Goal: Task Accomplishment & Management: Complete application form

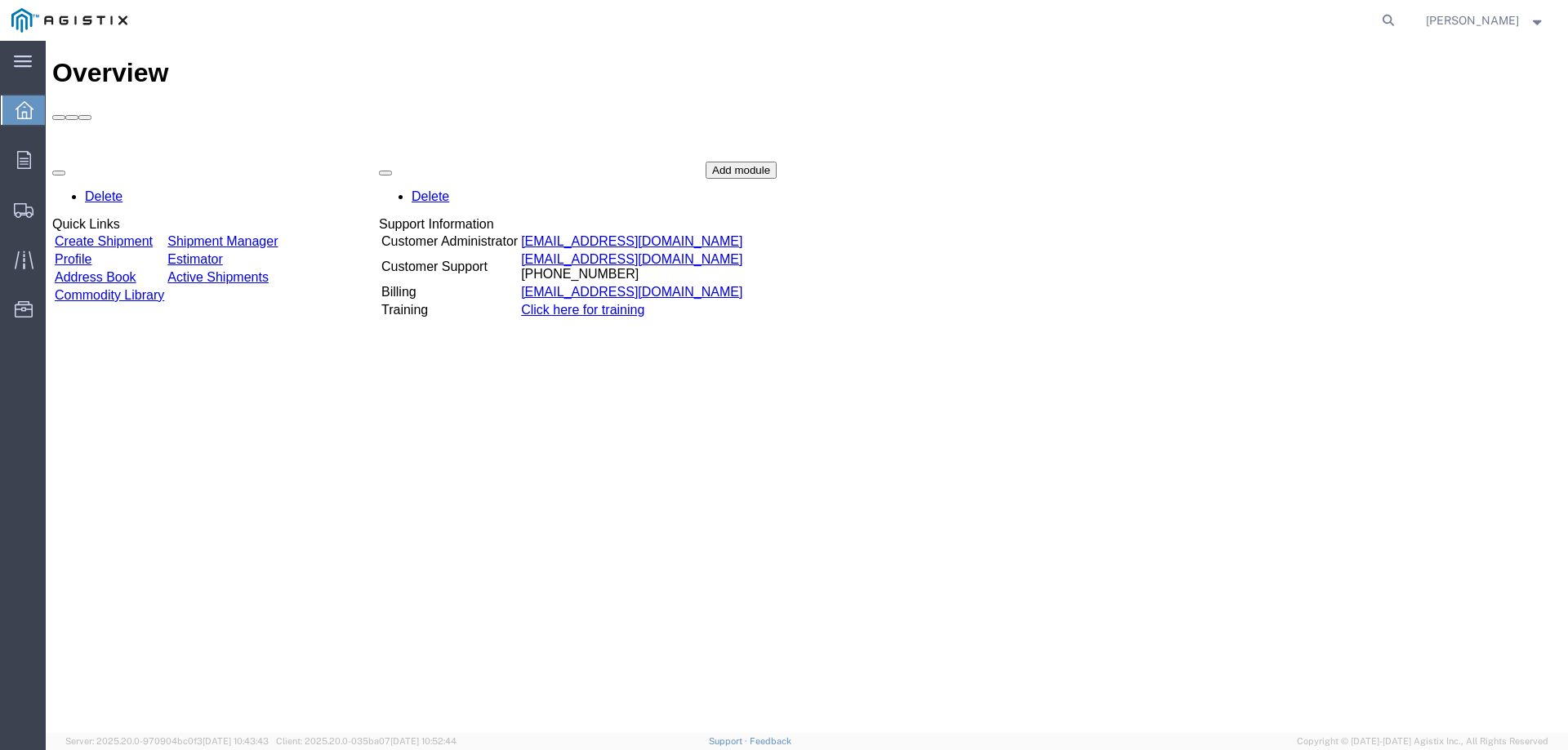
click at [113, 234] on link "Create Shipment" at bounding box center [104, 241] width 98 height 14
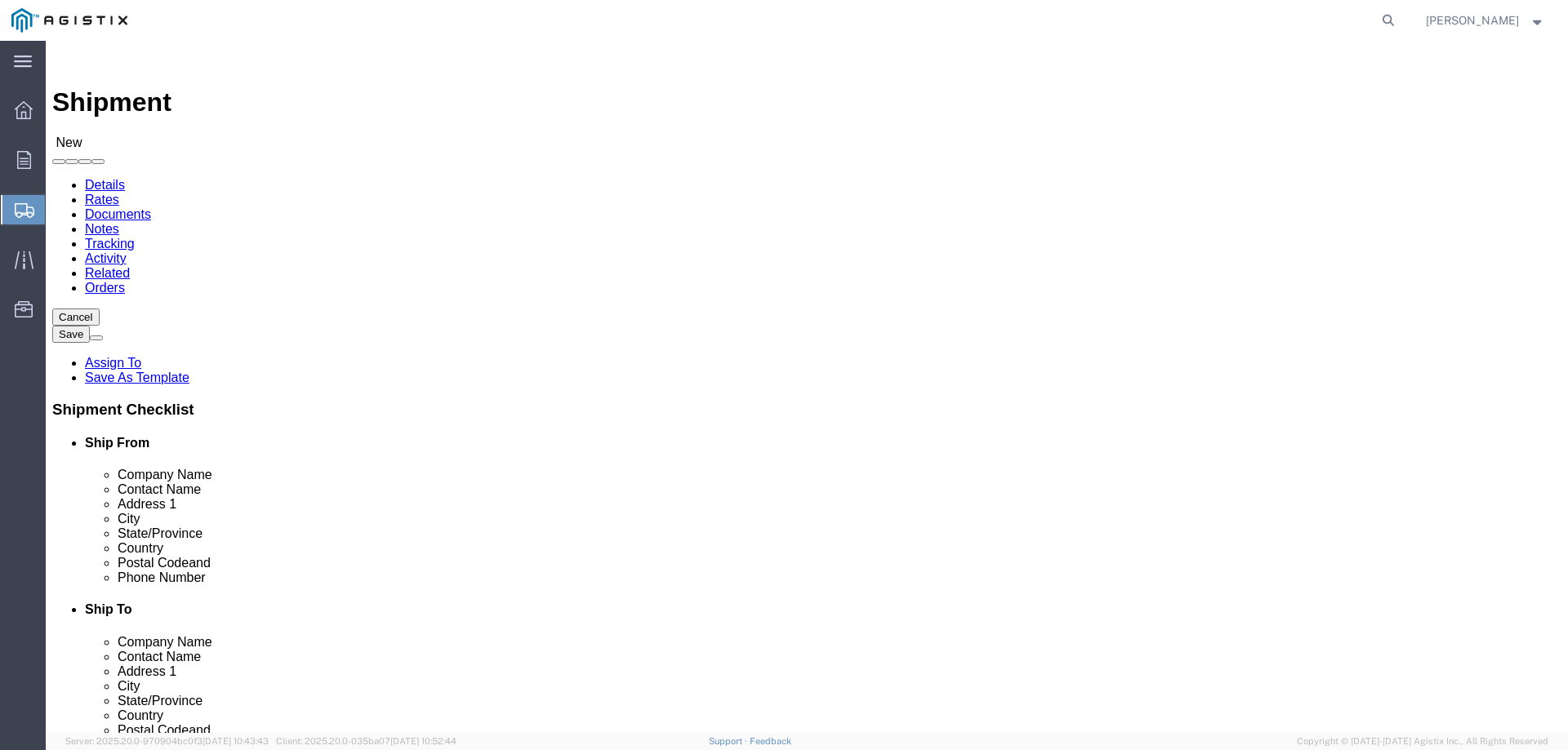
select select
click select "Select CM Distributors Inc PG&E"
select select "9596"
click select "Select CM Distributors Inc PG&E"
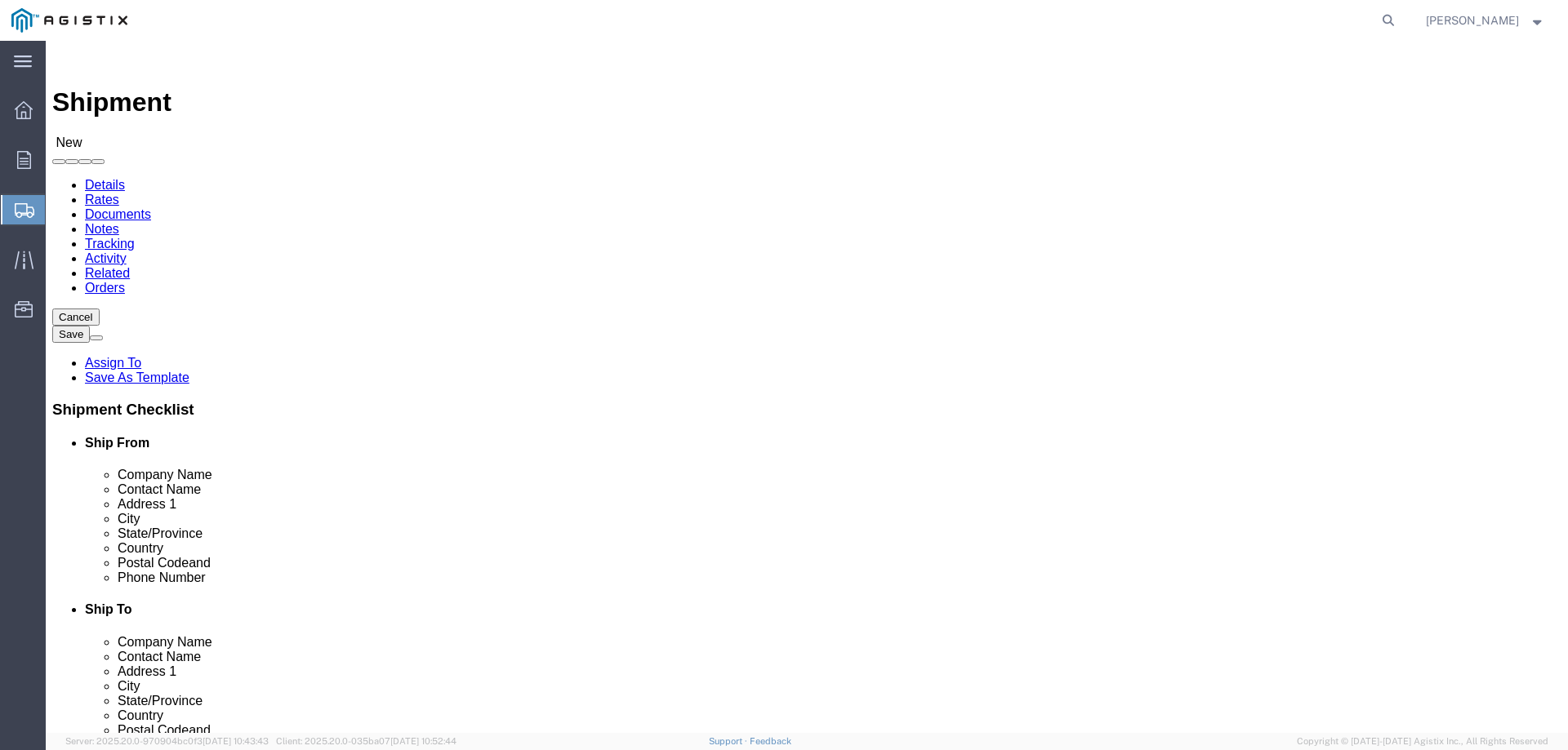
select select "PURCHORD"
select select
click select "Select All Others [GEOGRAPHIC_DATA] [GEOGRAPHIC_DATA] [GEOGRAPHIC_DATA] [GEOGRA…"
select select "23082"
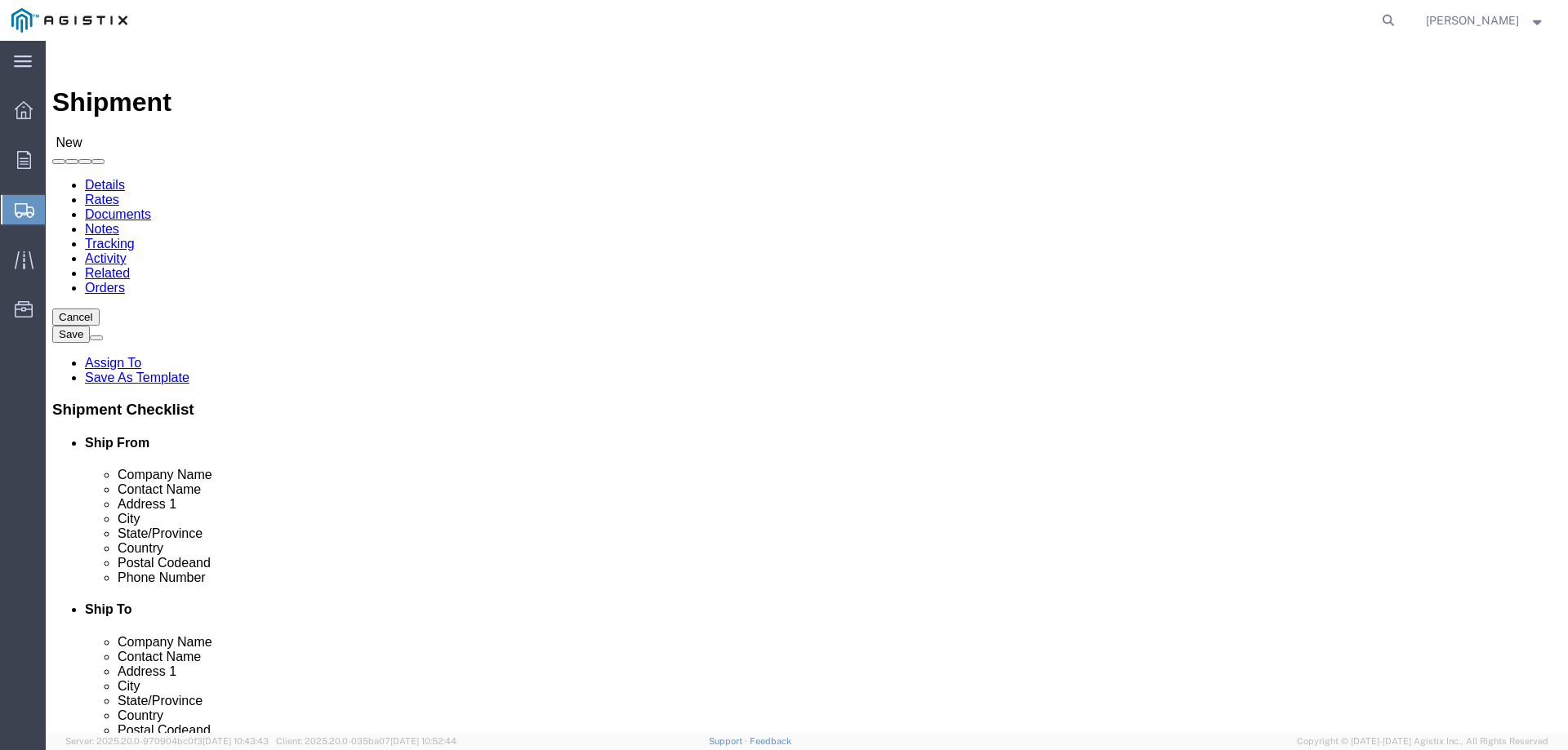
click select "Select All Others [GEOGRAPHIC_DATA] [GEOGRAPHIC_DATA] [GEOGRAPHIC_DATA] [GEOGRA…"
click input "text"
type input "H"
type input "CHAR"
drag, startPoint x: 279, startPoint y: 491, endPoint x: 666, endPoint y: 463, distance: 388.0
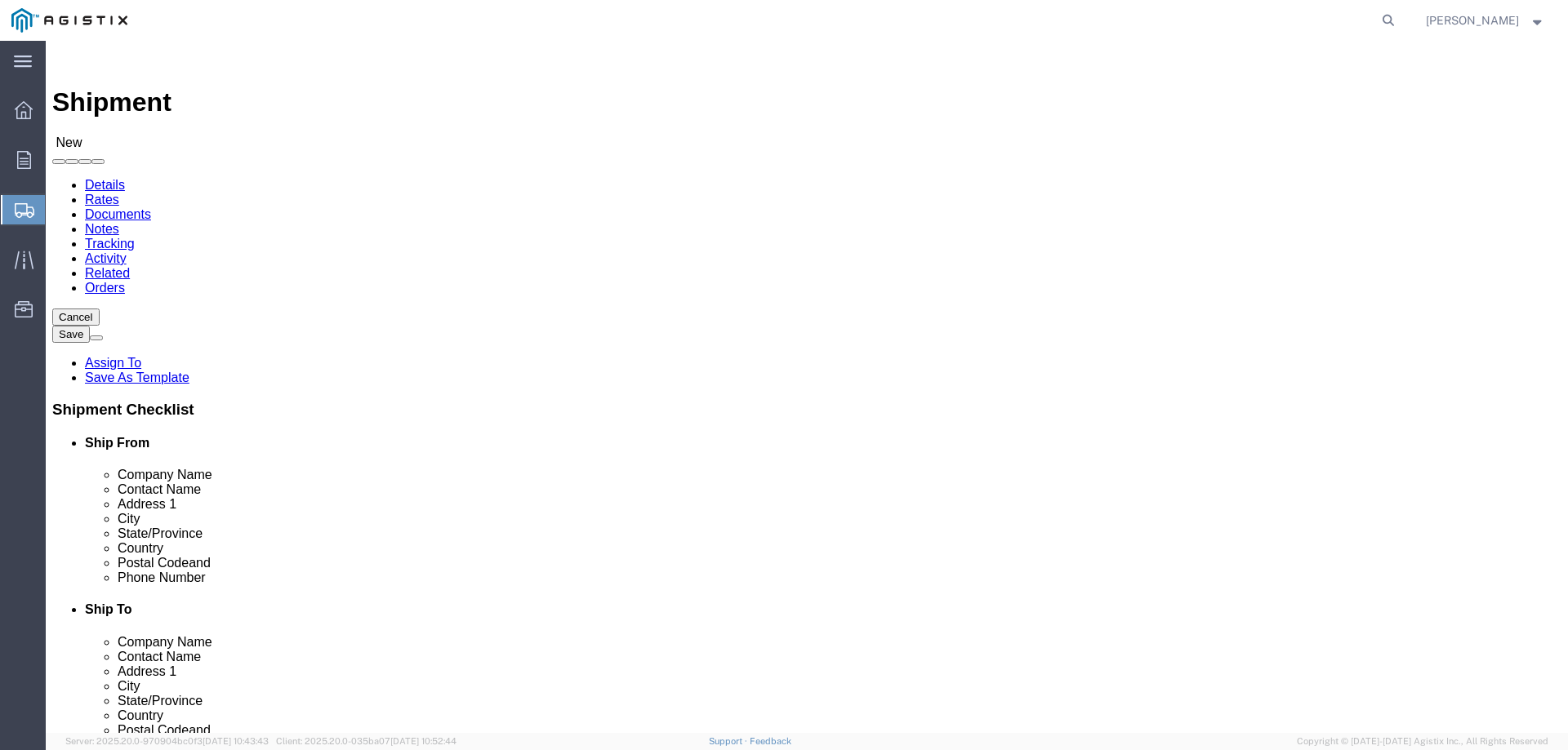
click p "- E-Z LINE PIPE SUPPORT - ([PERSON_NAME]/[PERSON_NAME]) [STREET_ADDRESS]"
select select
type input "E-Z LINE PIPE SUPPORT"
type input "[PERSON_NAME]/[PERSON_NAME]"
type input "23147 HIGHWAY 6"
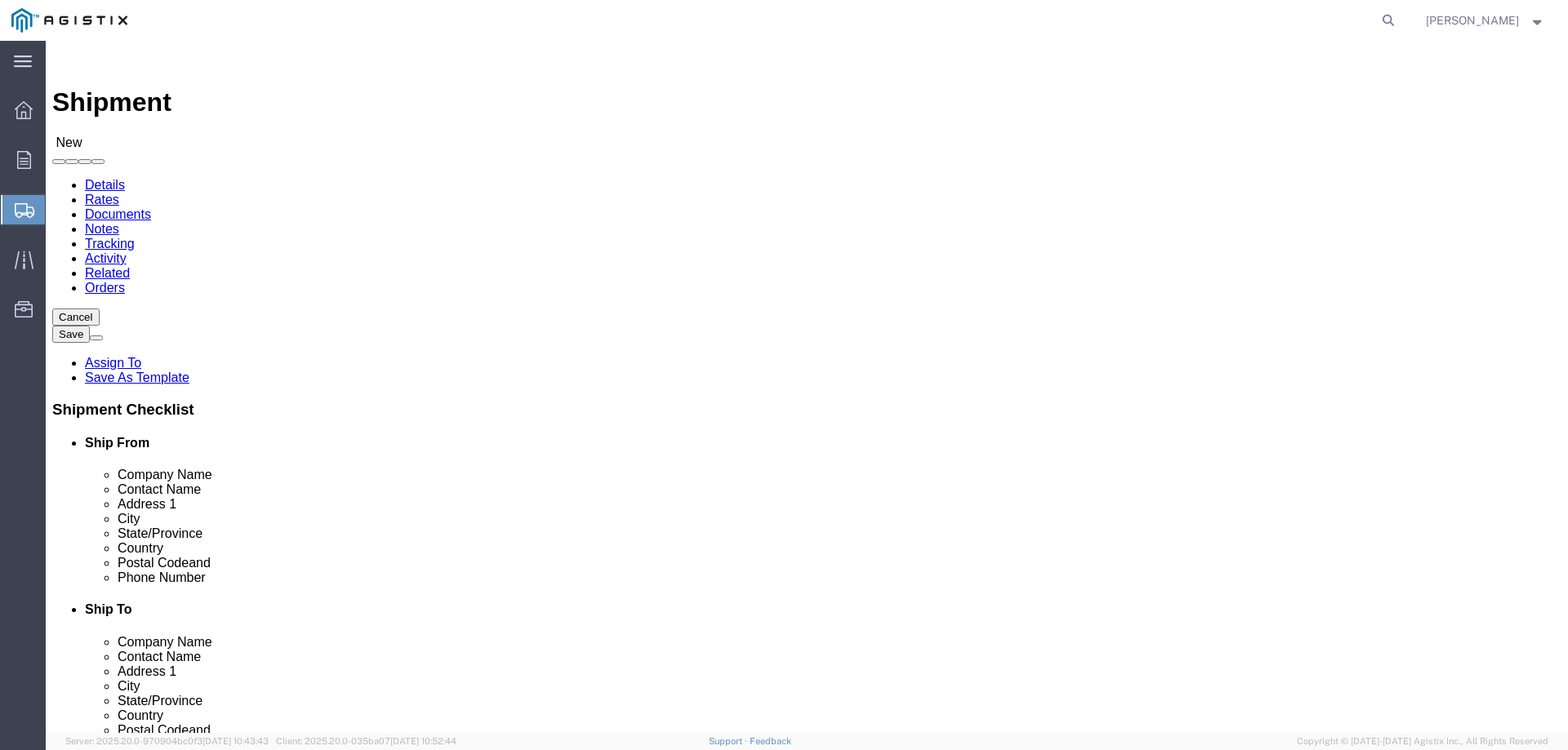
type input "[PERSON_NAME]"
type input "77511"
type input "[PHONE_NUMBER]"
type input "[EMAIL_ADDRESS][DOMAIN_NAME],[PERSON_NAME][EMAIL_ADDRESS][DOMAIN_NAME]"
checkbox input "true"
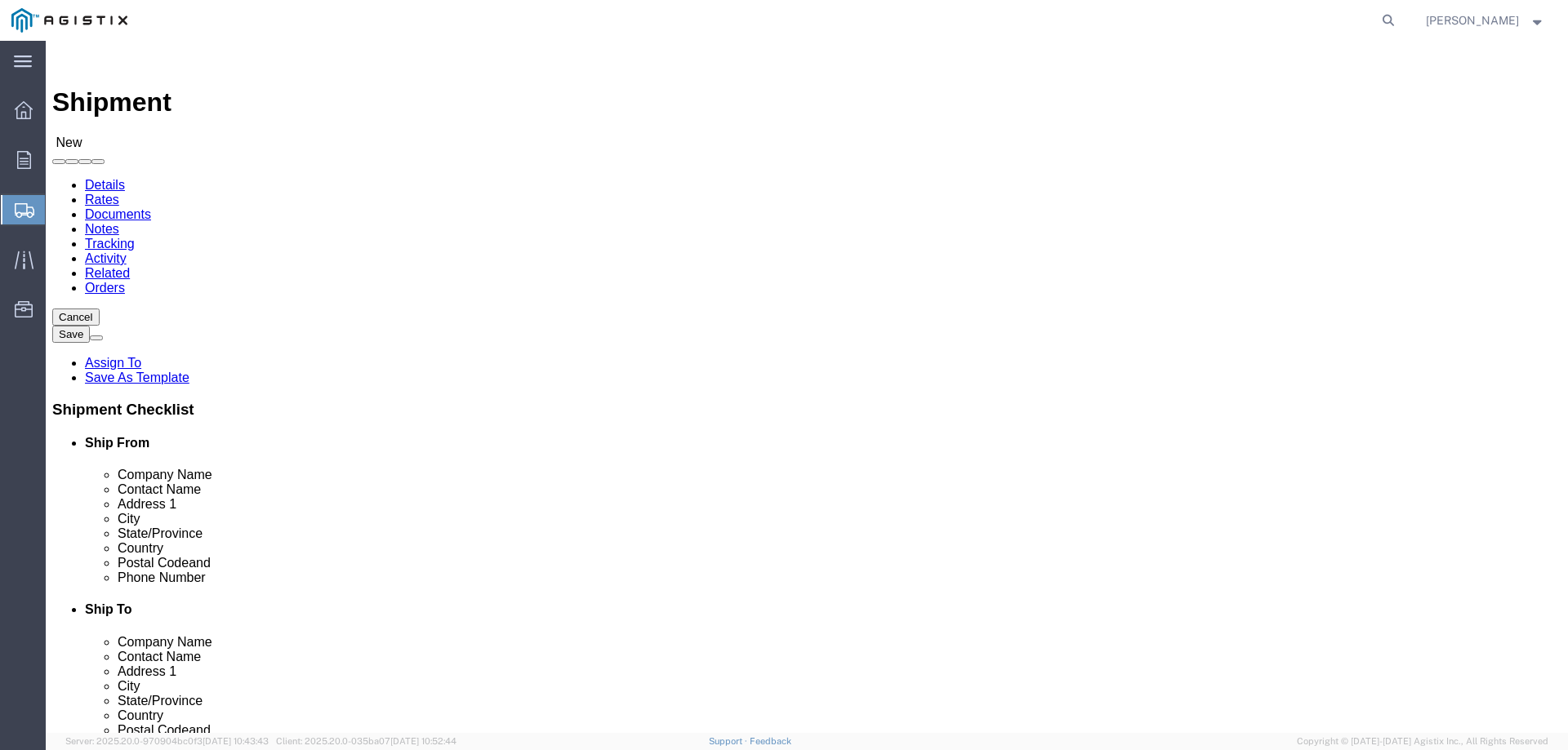
select select "[GEOGRAPHIC_DATA]"
type input "[PERSON_NAME]/[PERSON_NAME]"
click input "text"
type input "PACIFIC GAS & ELECTRIC"
type input "STOCK"
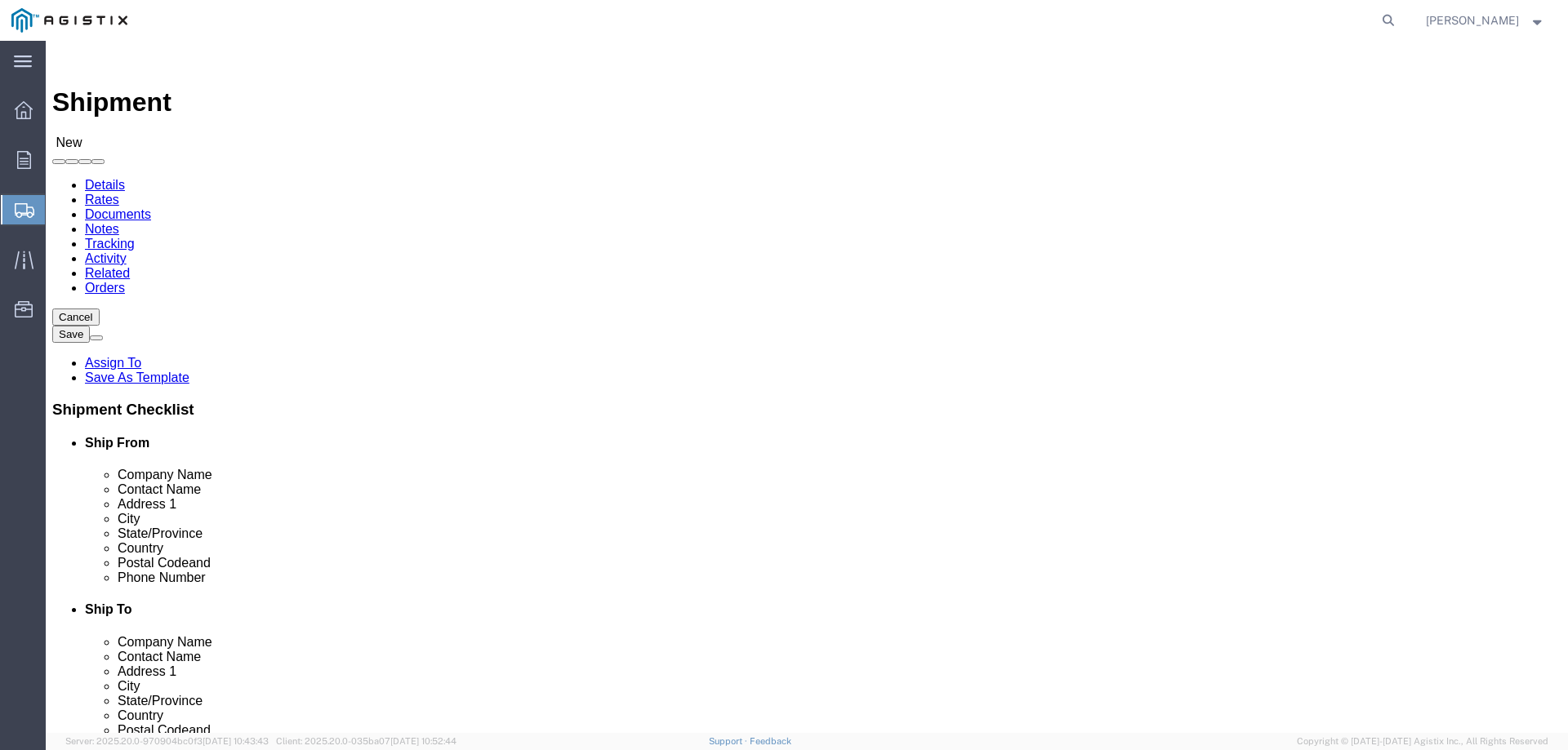
click p "- PACIFIC GAS & ELECTRIC - (STOCKTON MATERIALS RECEIVING) [STREET_ADDRESS][PERS…"
select select
type input "STOCKTON MATERIALS RECEIVING"
type input "[STREET_ADDRESS][PERSON_NAME]"
type input "STOCKTON"
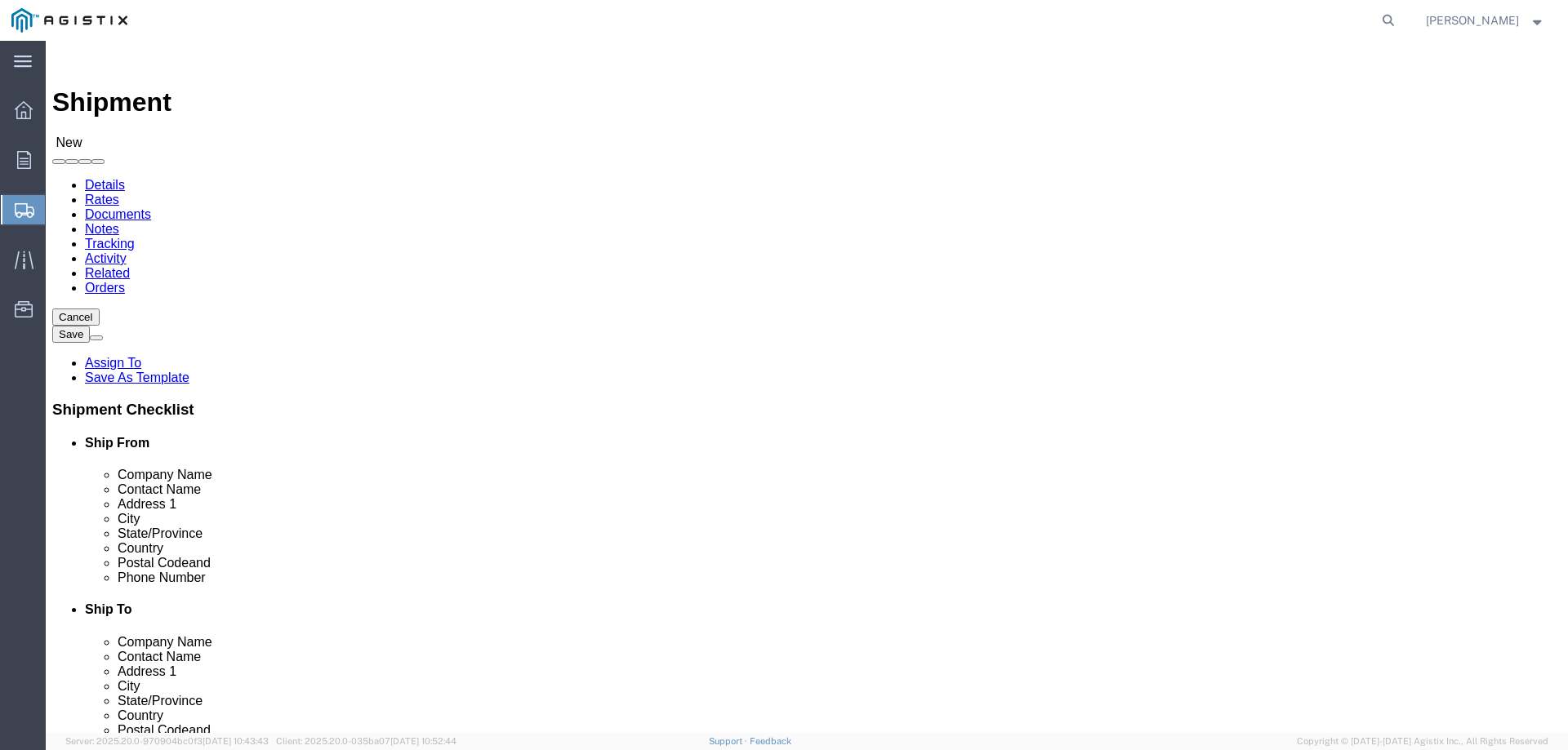
type input "95204"
type input "[PHONE_NUMBER]"
select select "CA"
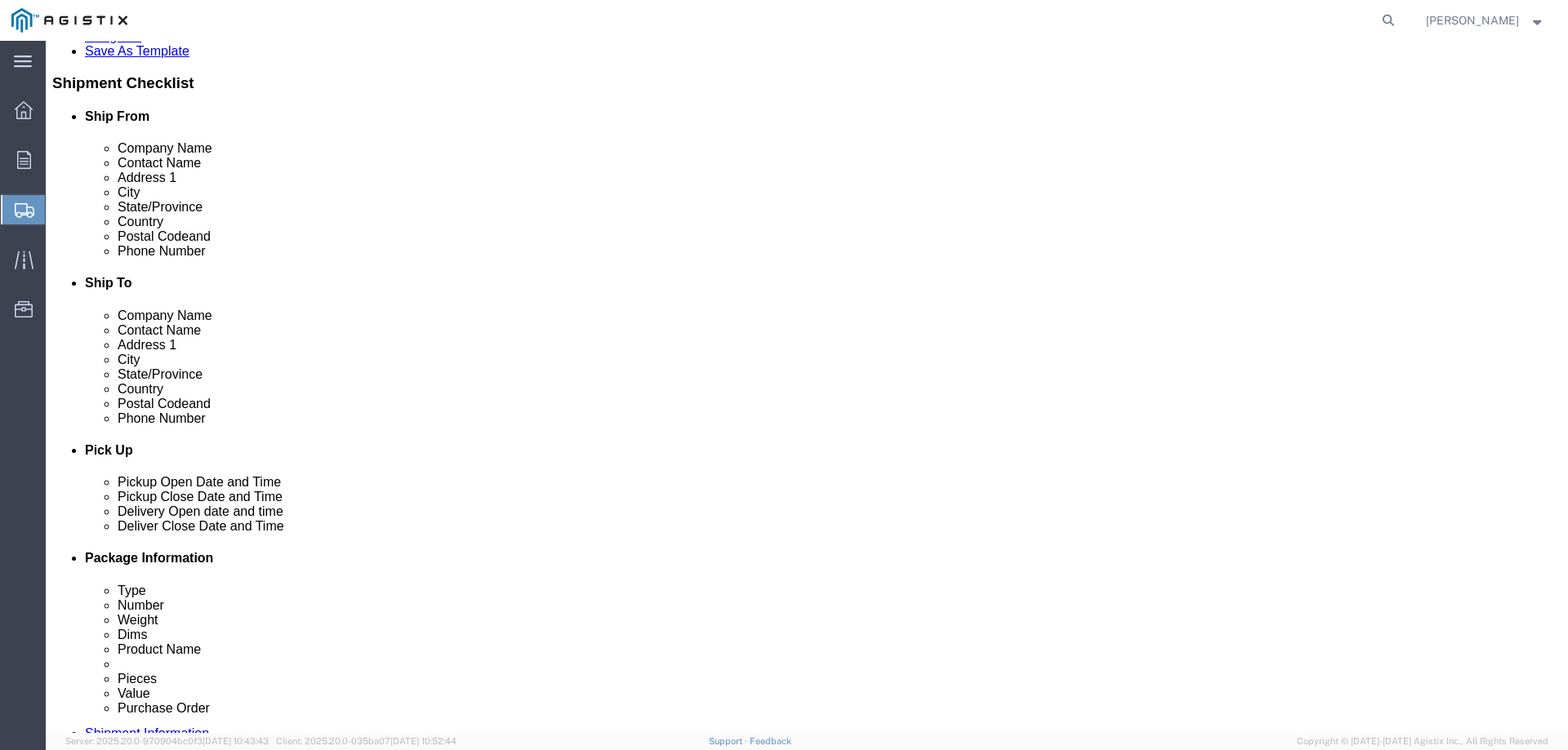
scroll to position [572, 0]
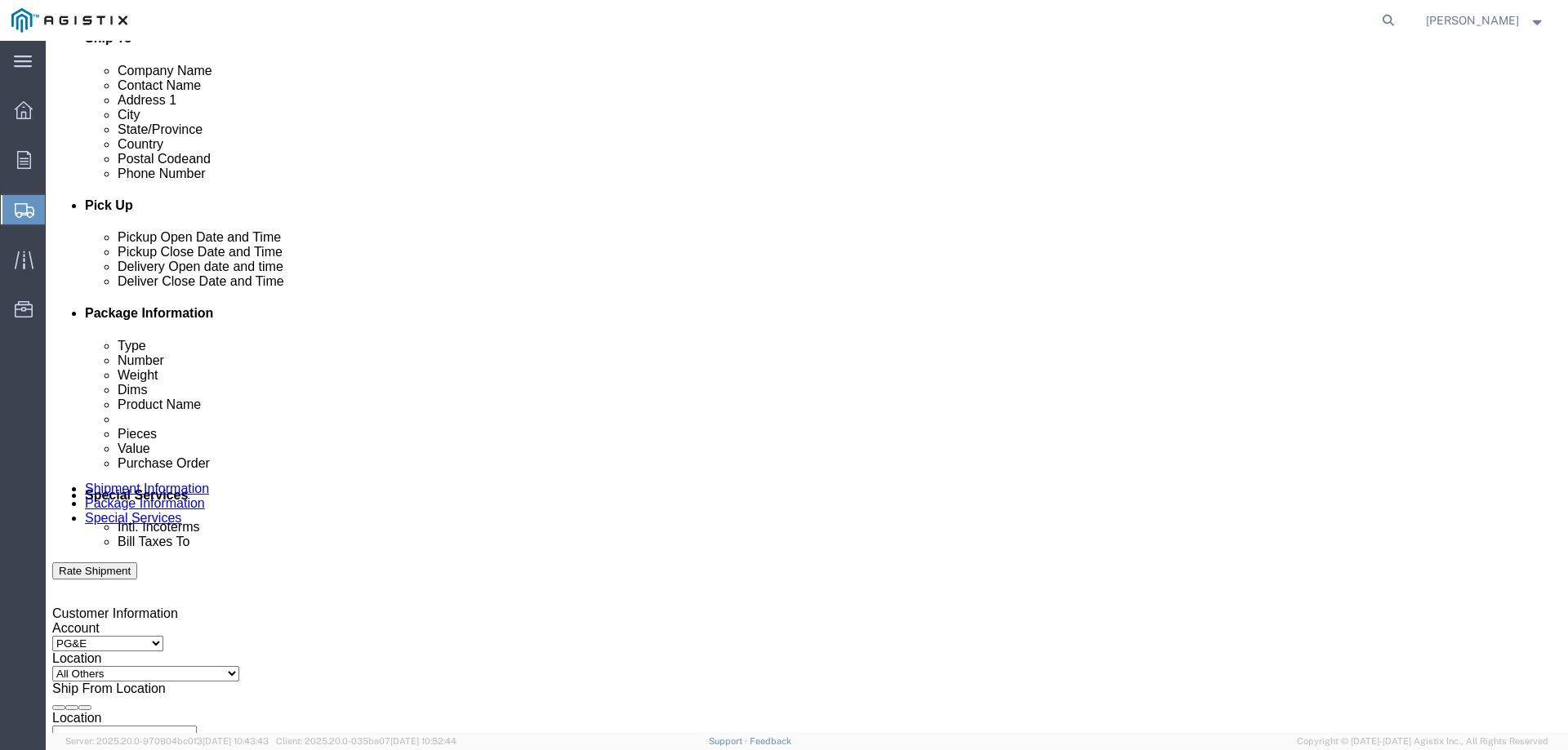
type input "STOCKTON MATERIALS RECEIVING"
click div "[DATE] 2:00 PM"
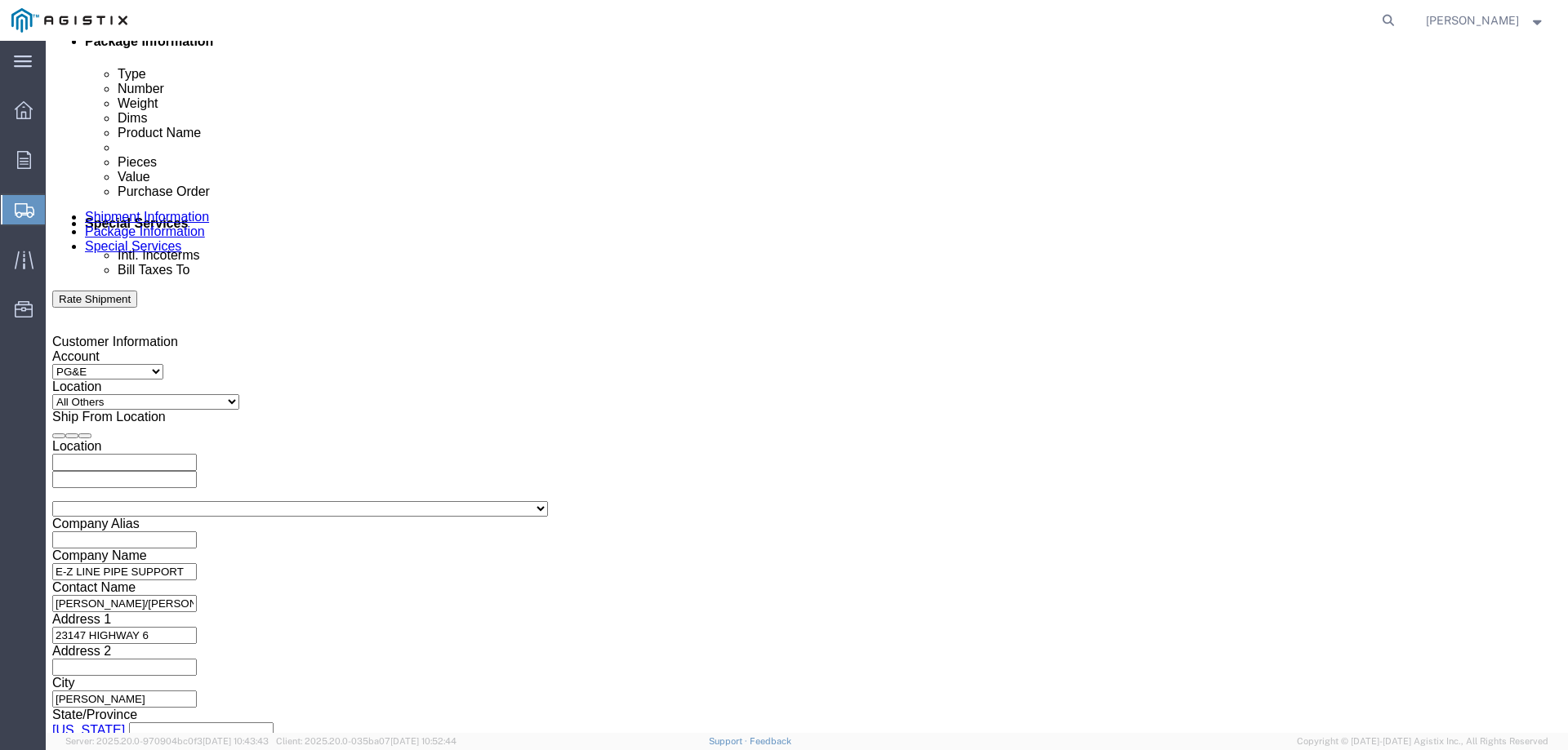
click input "2:00 PM"
type input "2:30 PM"
click button "Apply"
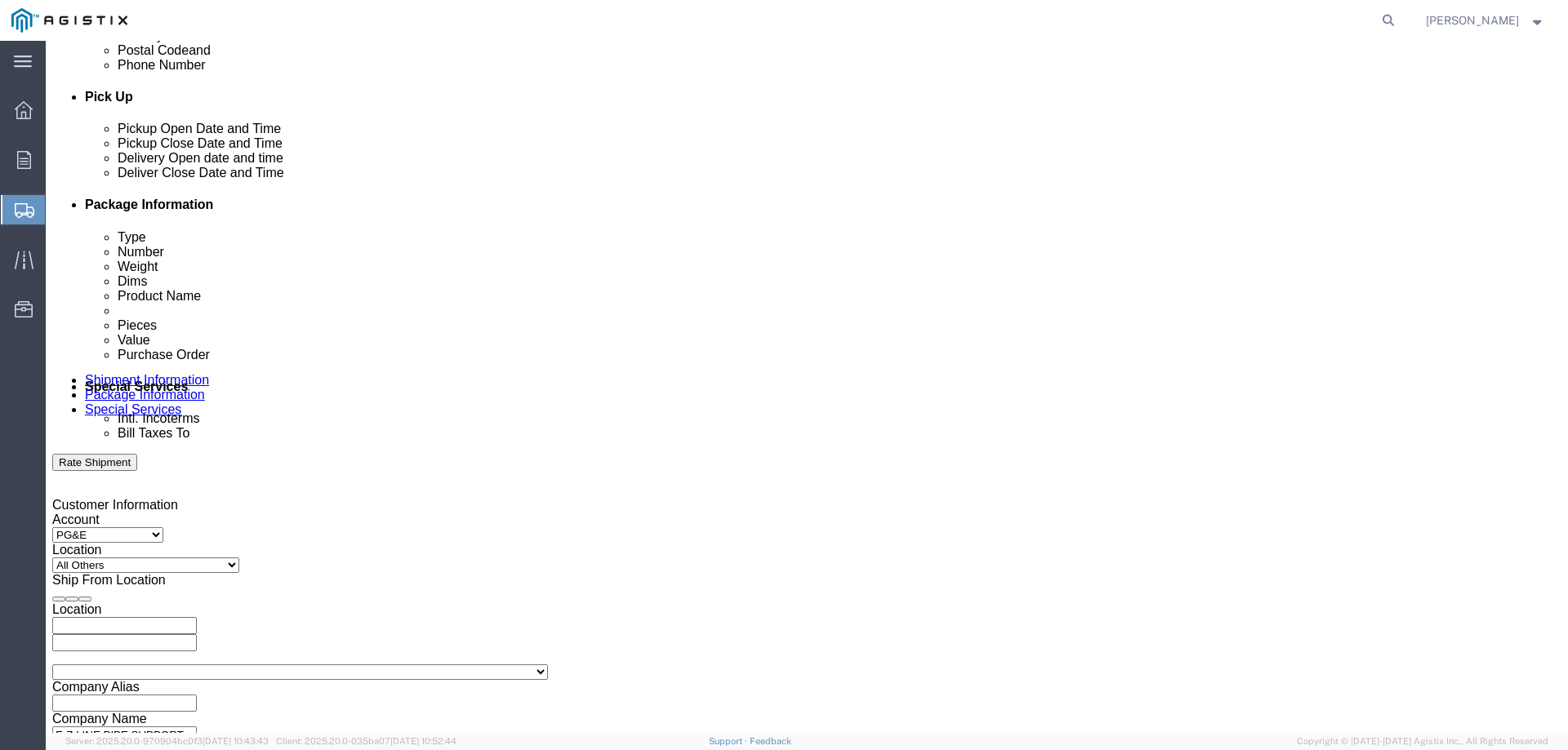
click div "[DATE] 3:30 PM"
type input "4:30 PM"
click button "Apply"
click div
click input "5:30 PM"
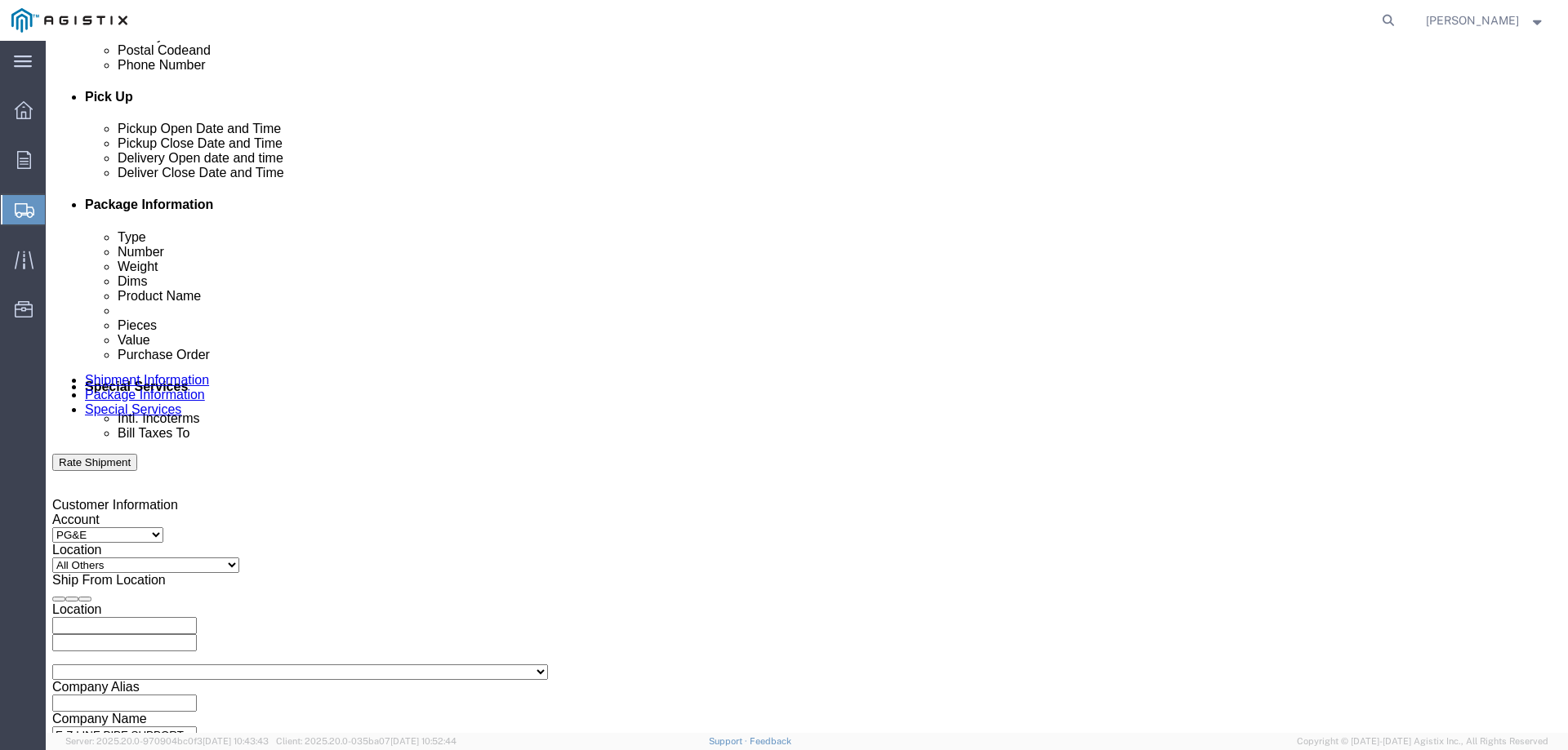
type input "9:00 AM"
click button "Apply"
click div
drag, startPoint x: 989, startPoint y: 592, endPoint x: 854, endPoint y: 591, distance: 135.0
click body "Shipment New Details Rates Documents Notes Tracking Activity Related Orders Can…"
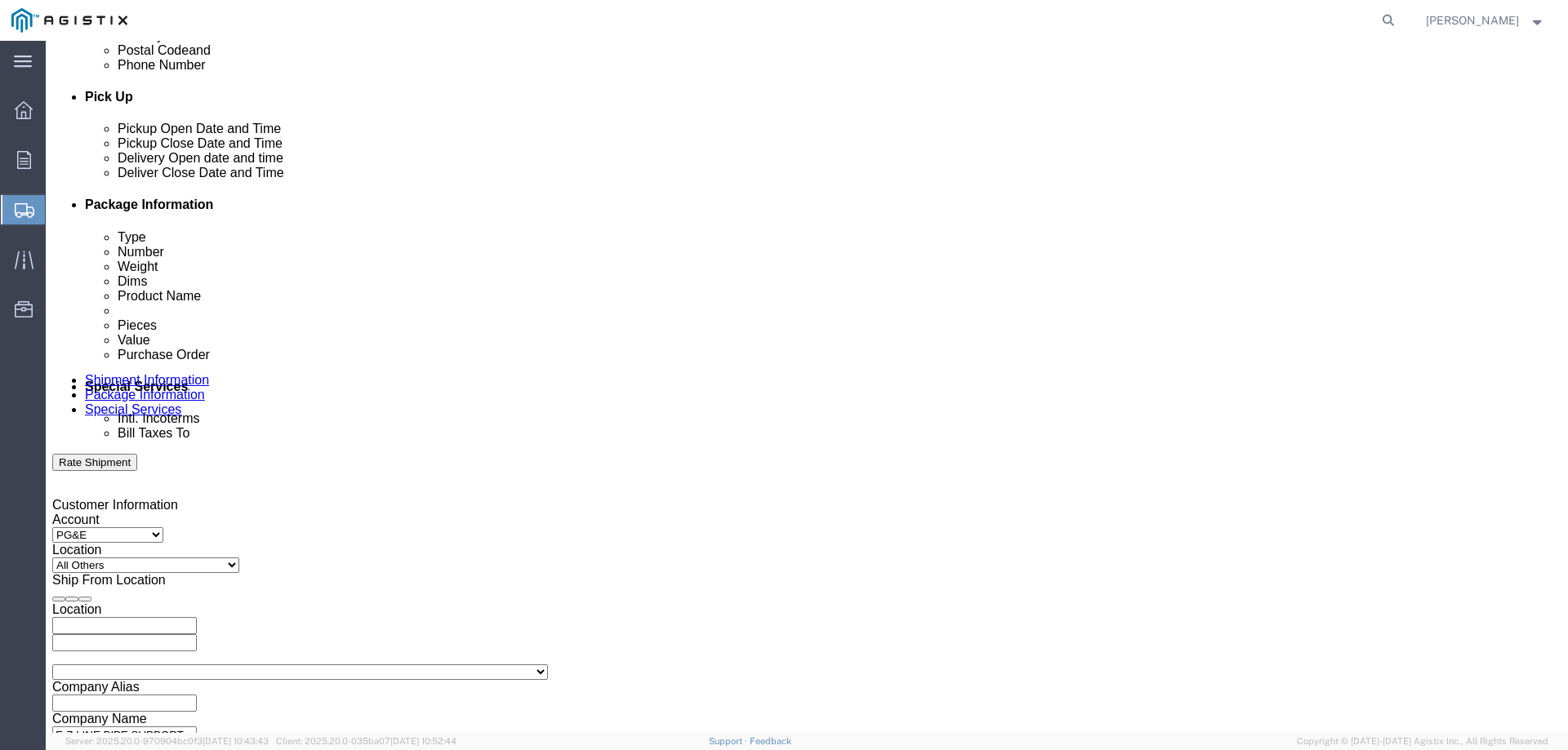
type input "2:00 PM"
click div "Close Time 2:00 PM [DATE] 10:00 AM - [DATE] 10:00 AM Cancel Apply"
click button "Apply"
click input "text"
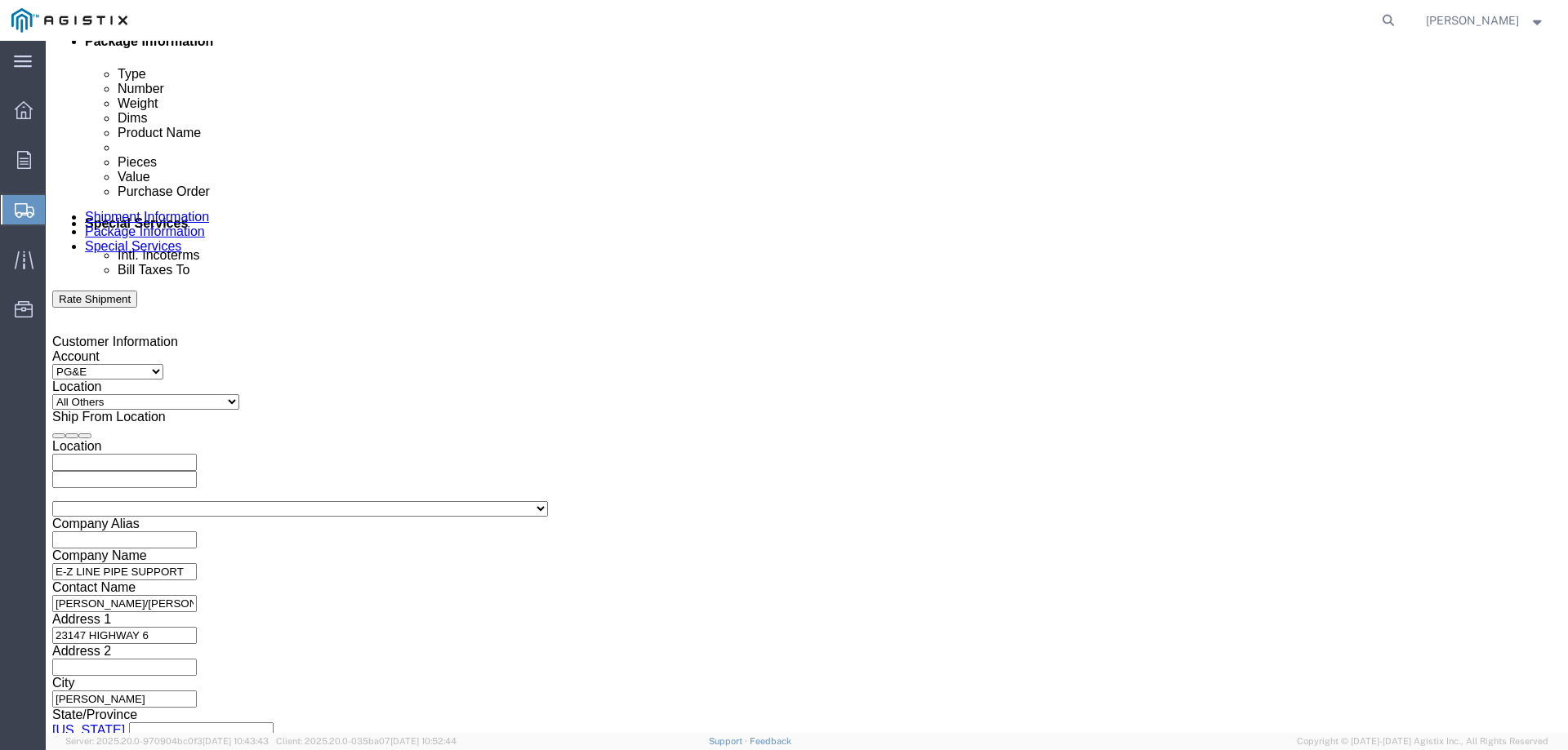
type input "3501421379"
click select "Select Air Less than Truckload Multi-Leg Ocean Freight Rail Small Parcel Truckl…"
select select "LTL"
click select "Select Air Less than Truckload Multi-Leg Ocean Freight Rail Small Parcel Truckl…"
drag, startPoint x: 163, startPoint y: 581, endPoint x: 117, endPoint y: 541, distance: 61.0
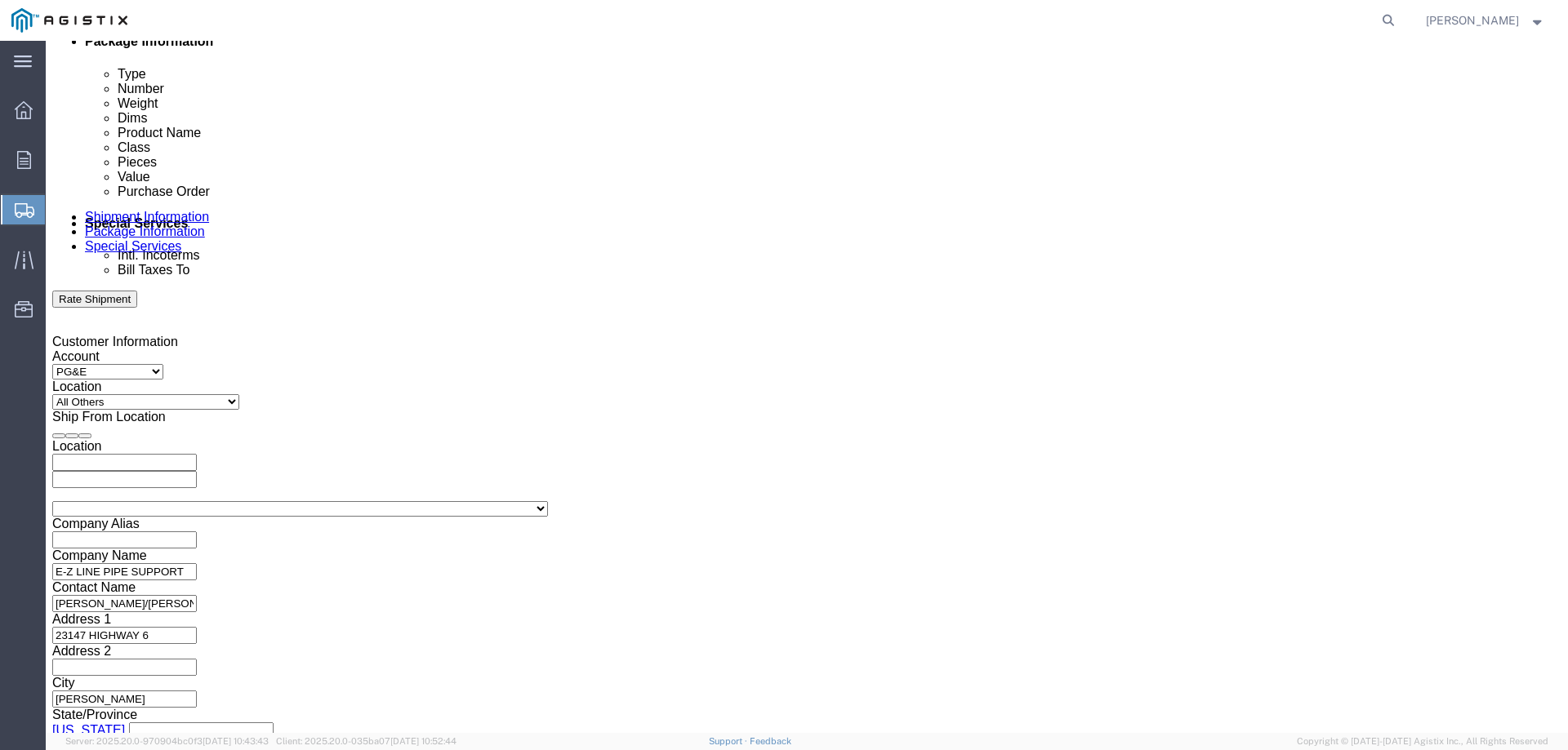
click select "Select Straight Truck"
select select "STTR"
click select "Select Straight Truck"
click button "Continue"
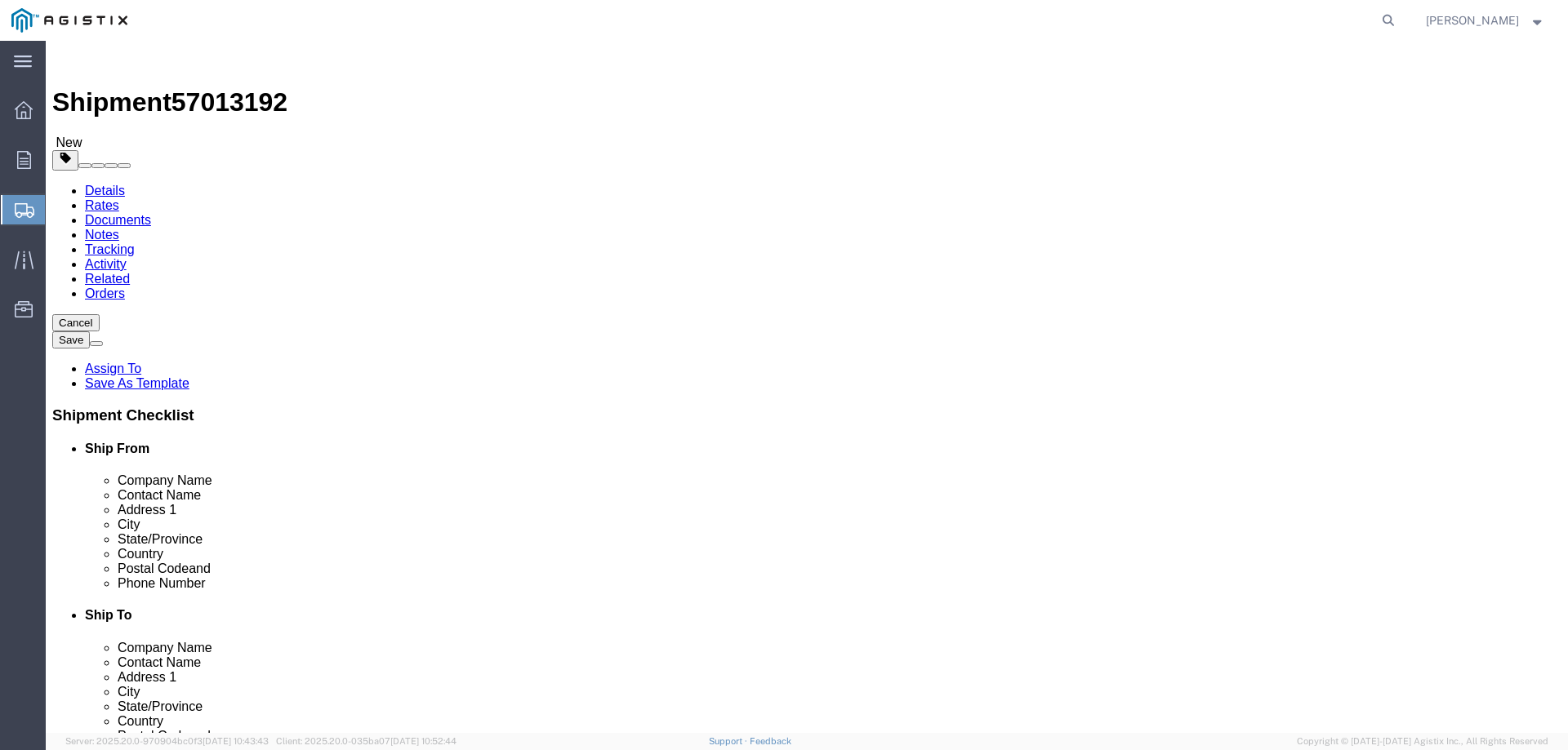
click select "Select Bulk Bundle(s) Cardboard Box(es) Carton(s) Crate(s) Drum(s) (Fiberboard)…"
select select "PSNS"
click select "Select Bulk Bundle(s) Cardboard Box(es) Carton(s) Crate(s) Drum(s) (Fiberboard)…"
click input "text"
type input "48"
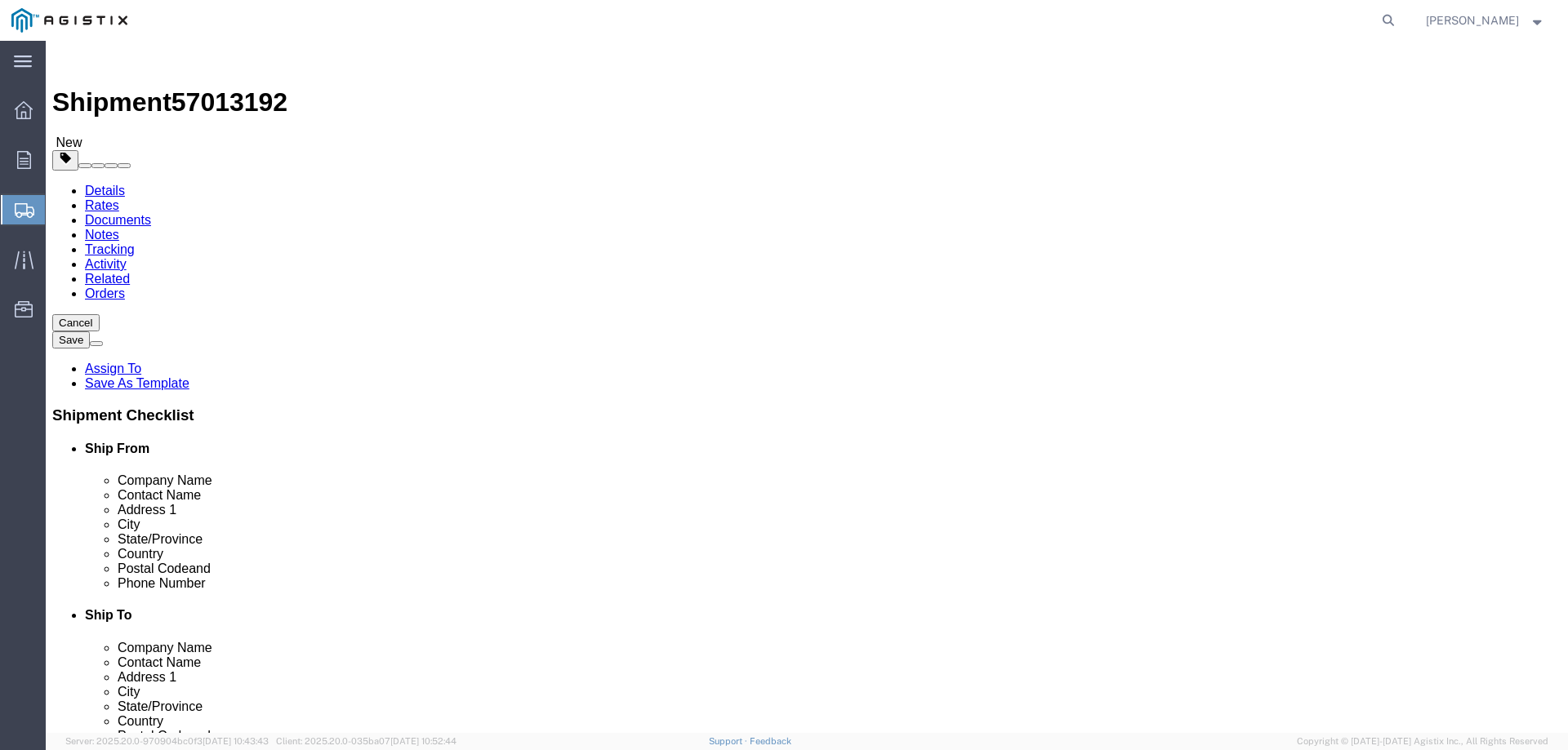
type input "40"
type input "15"
type input "202"
click span
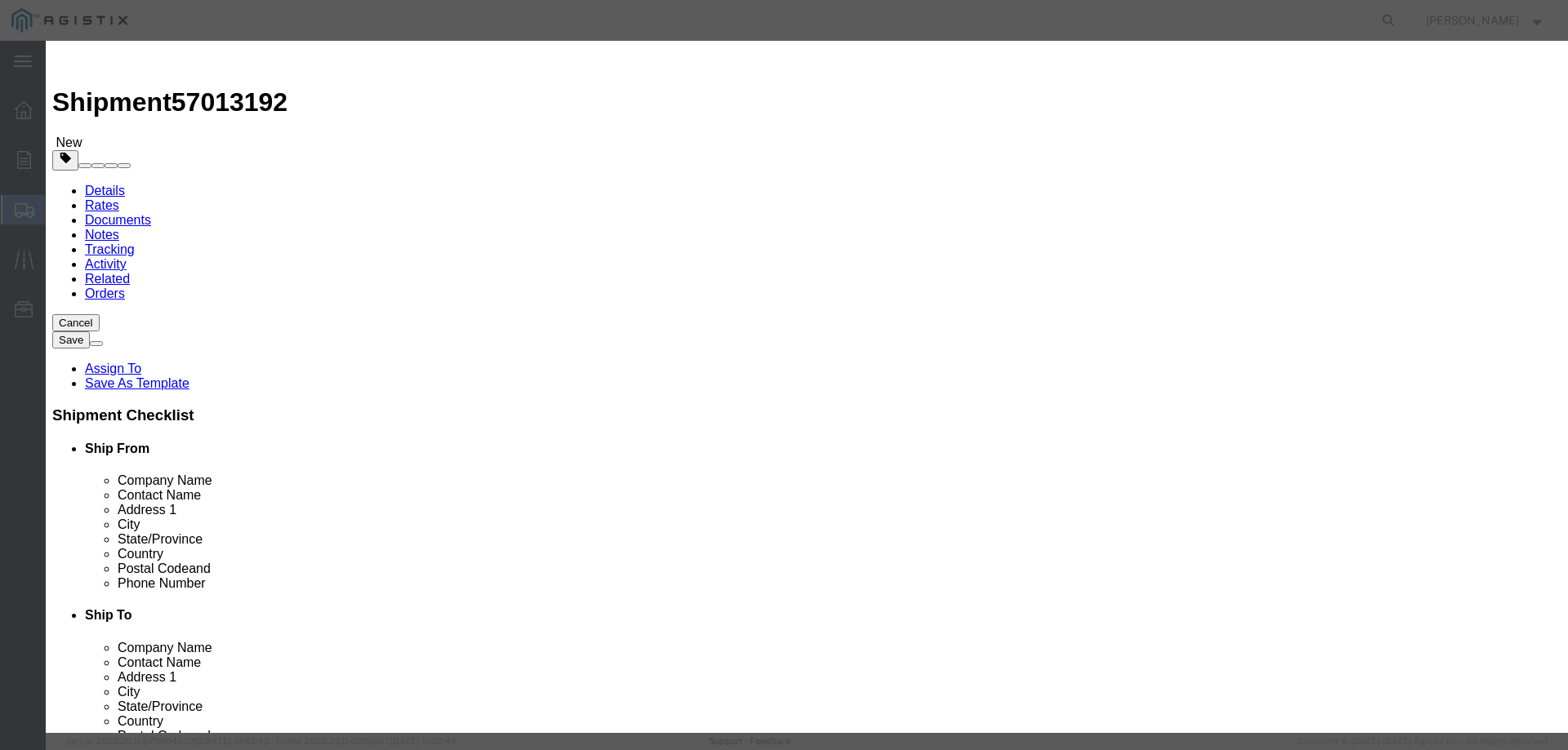
click input "text"
type input "M320236"
click input "0"
drag, startPoint x: 512, startPoint y: 152, endPoint x: 463, endPoint y: 153, distance: 49.0
click div "Pieces 0 Select Bag Barrels 100Board Feet Bottle Box Blister Pack Carats Can Ca…"
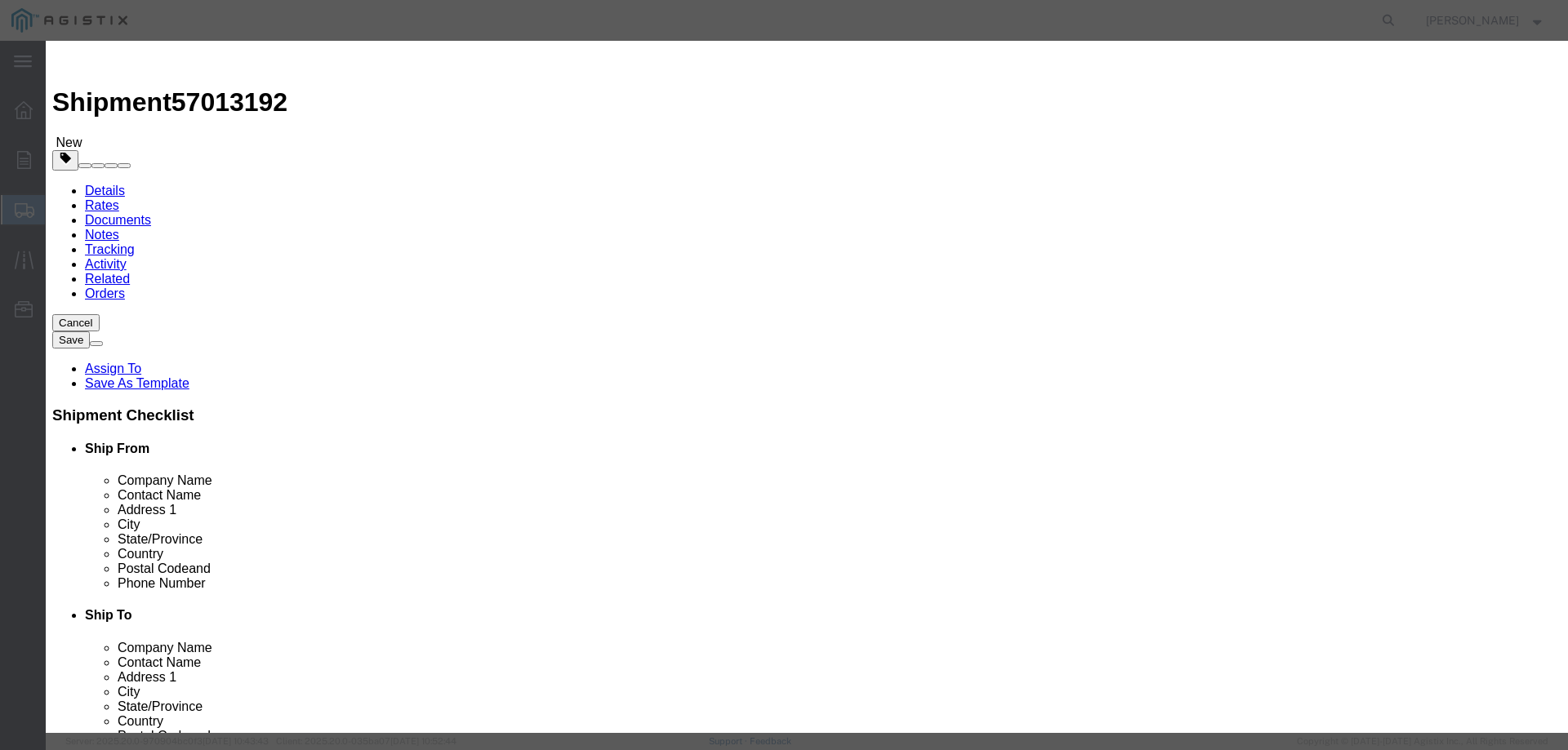
type input "4"
click input "text"
type input "1"
click select "Select 50 55 60 65 70 85 92.5 100 125 175 250 300 400"
select select "50"
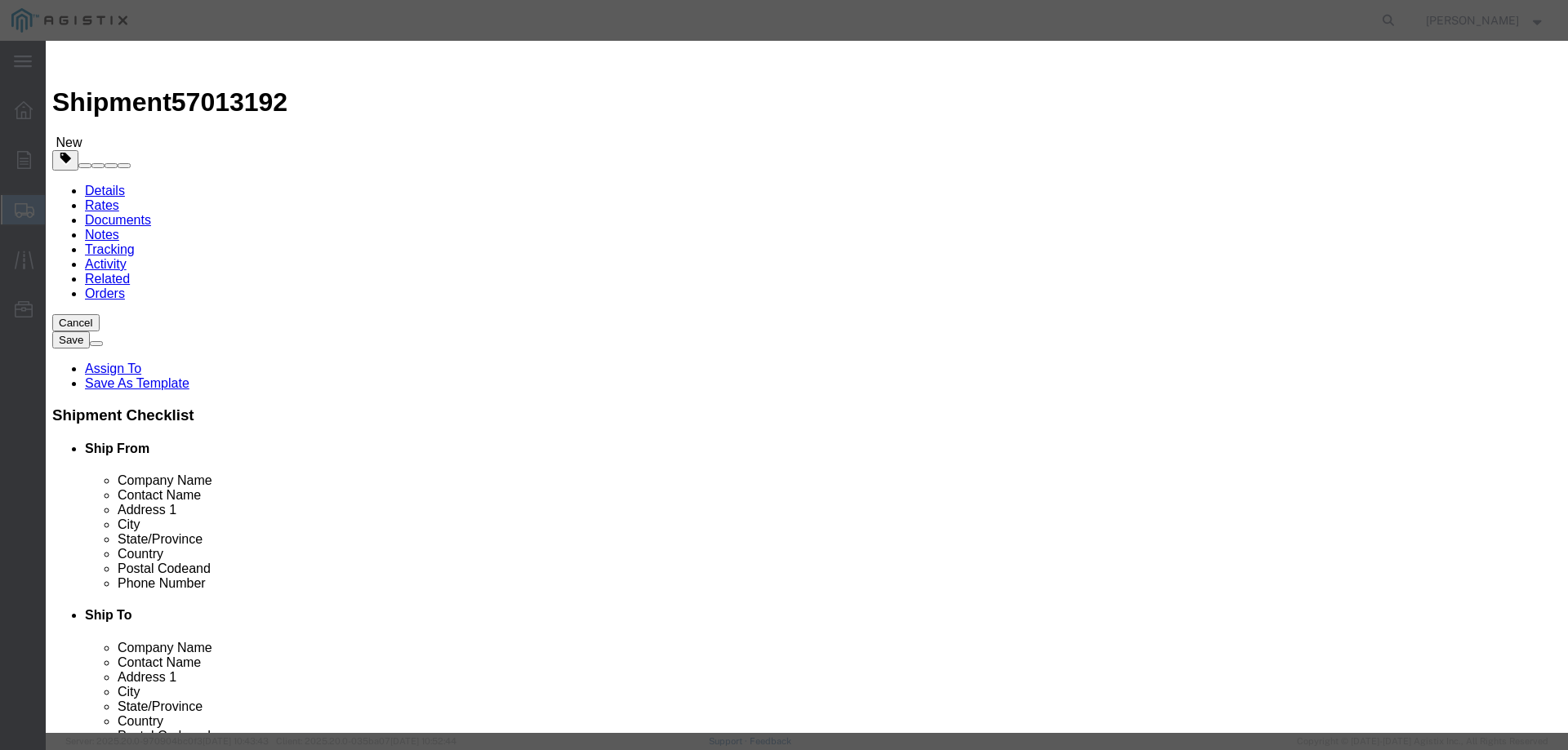
click select "Select 50 55 60 65 70 85 92.5 100 125 175 250 300 400"
click textarea
paste textarea "REFERENCE PG&E PO#3501421379 ON ALL PAPERWORK. PROVIDE EZL#260681 TO THE DRIVER…"
type textarea "REFERENCE PG&E PO#3501421379 ON ALL PAPERWORK. PROVIDE EZL#260681 TO THE DRIVER…"
click button "Save & Close"
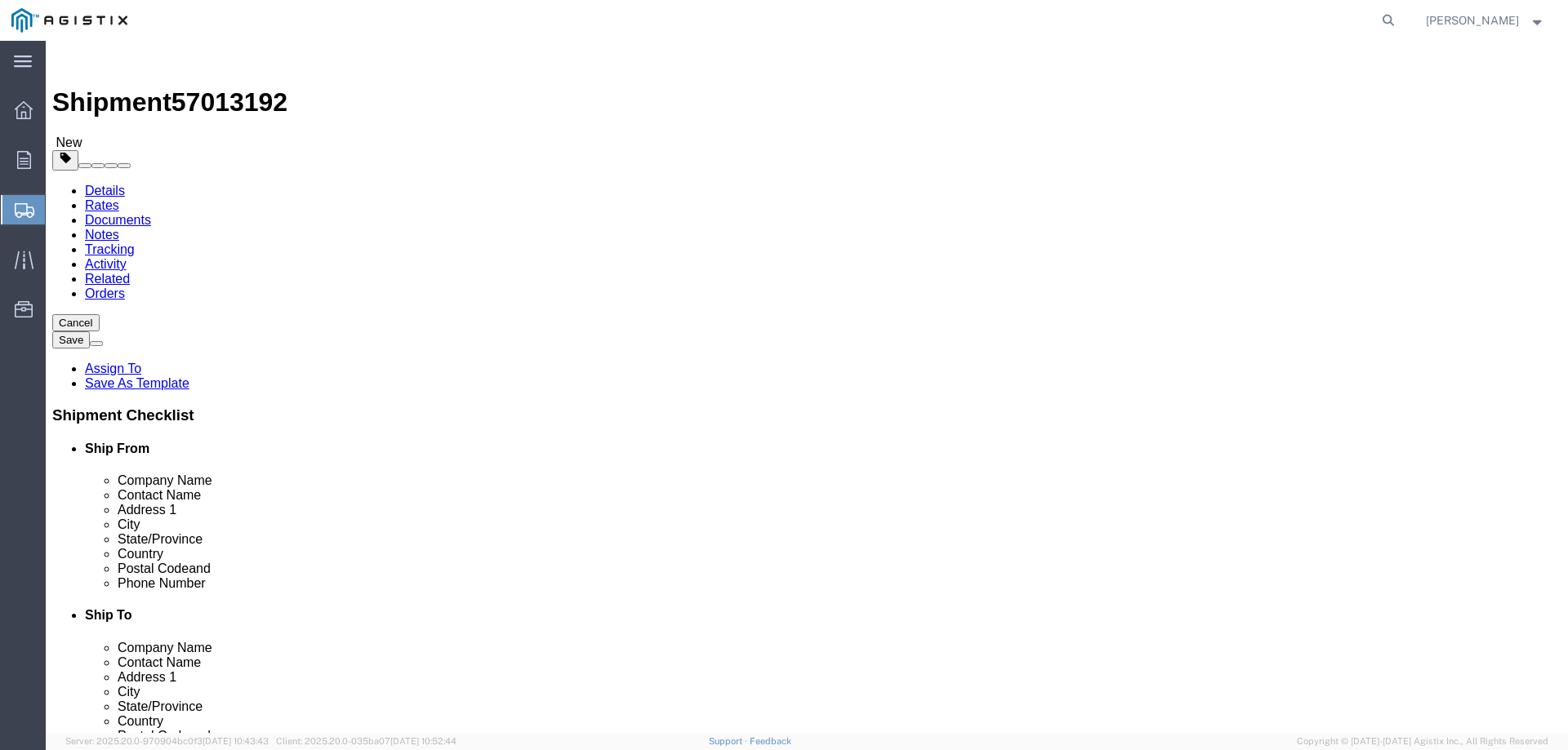
click button "Continue"
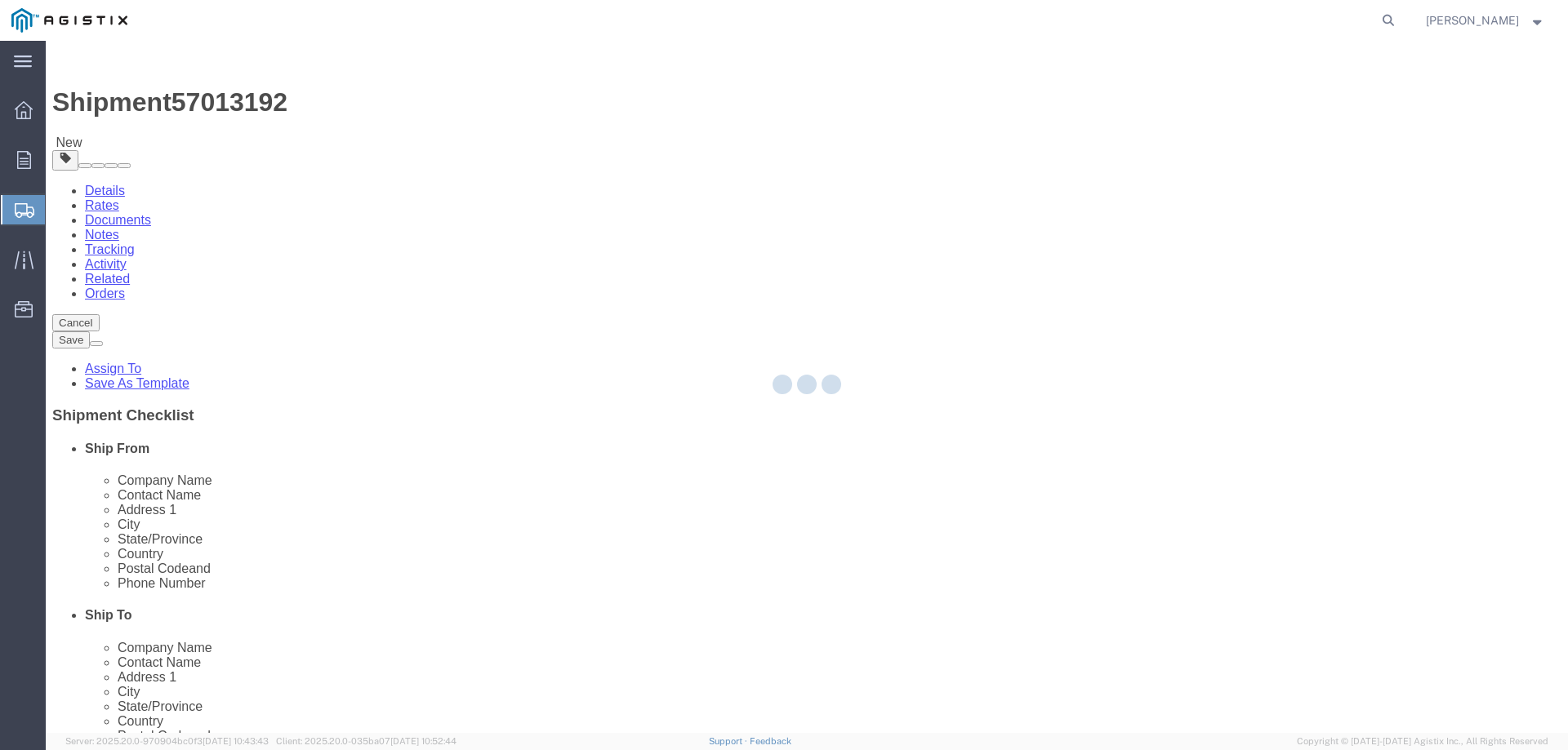
select select
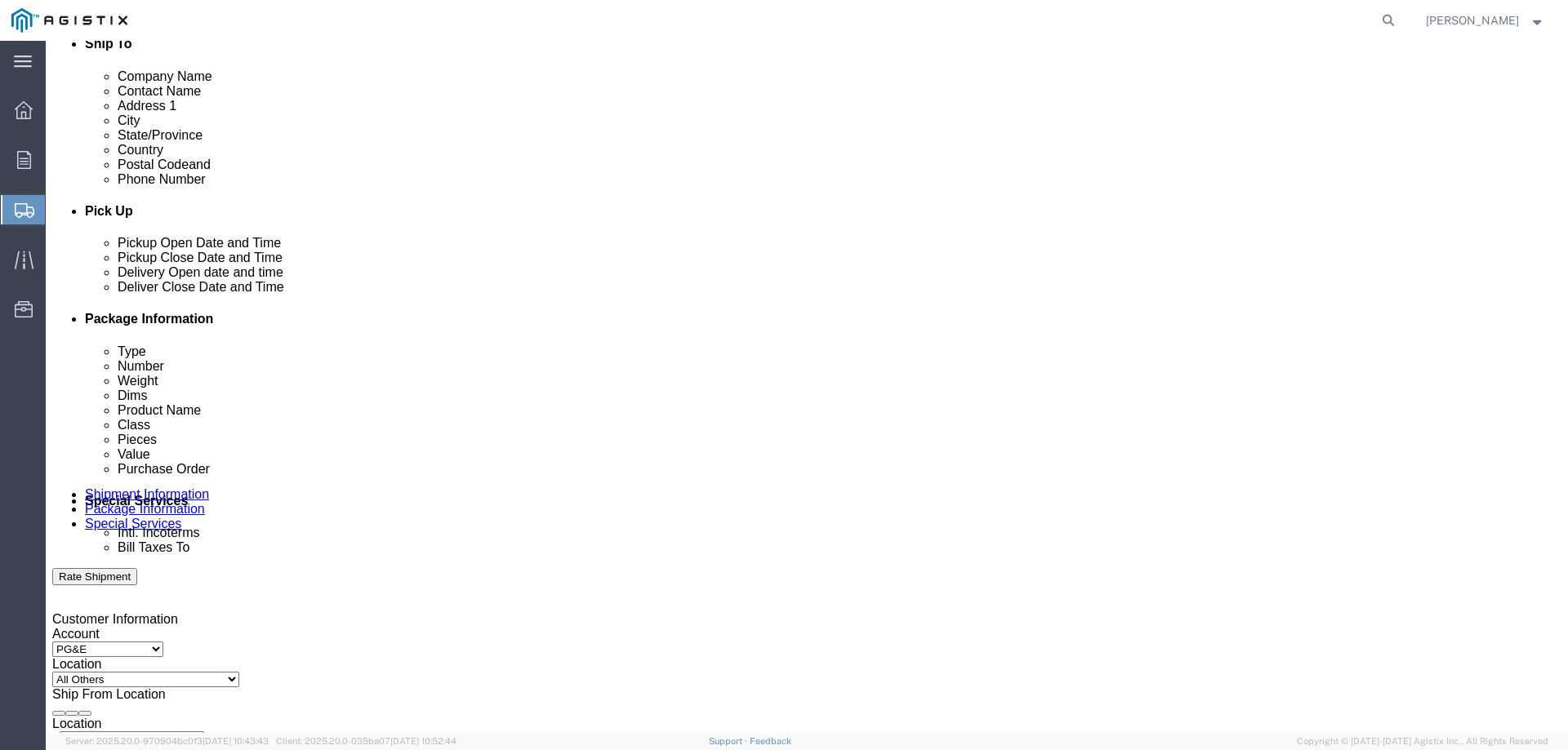
scroll to position [817, 0]
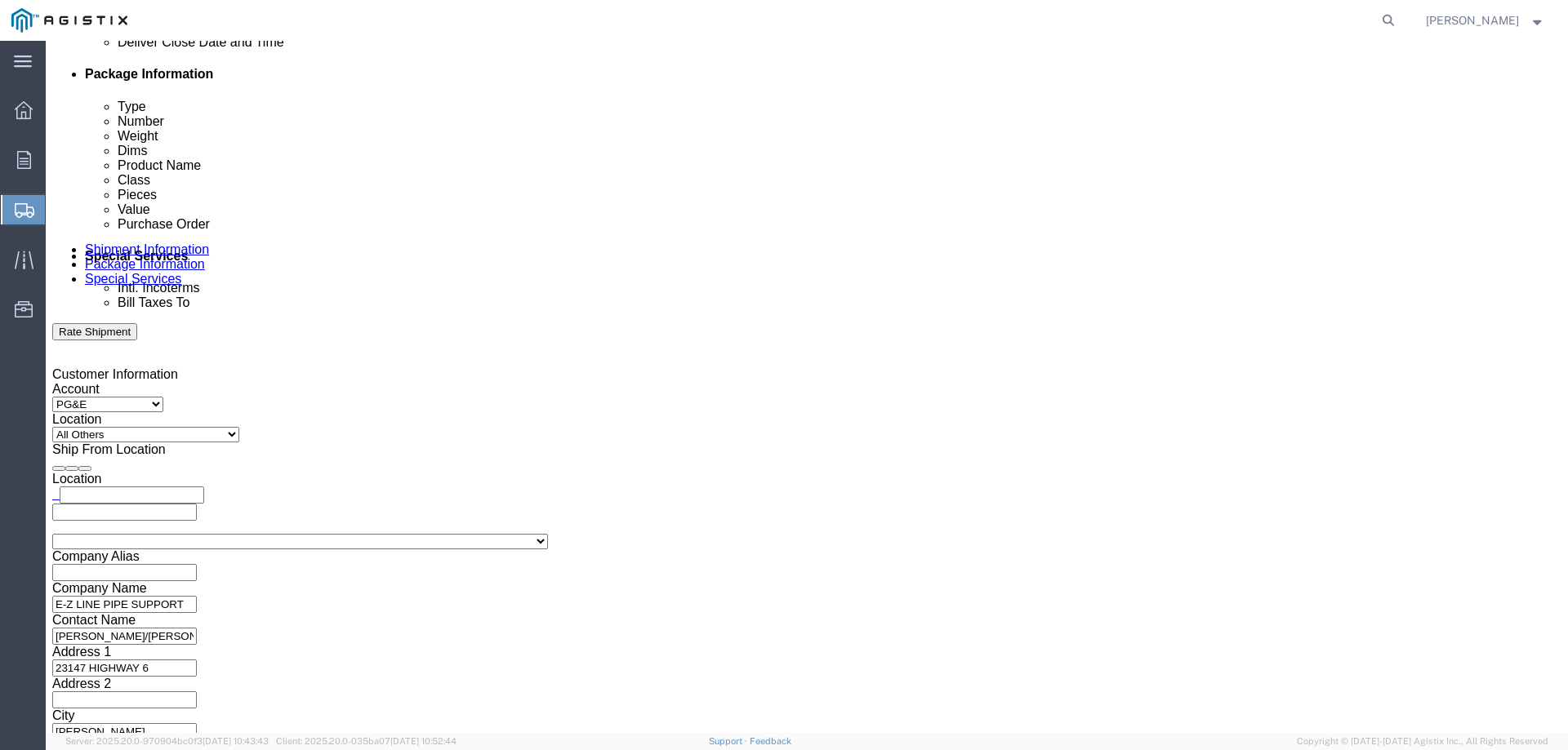
click input "text"
type input "[EMAIL_ADDRESS][DOMAIN_NAME]"
click ul "[EMAIL_ADDRESS][DOMAIN_NAME] (new)"
type input "RA"
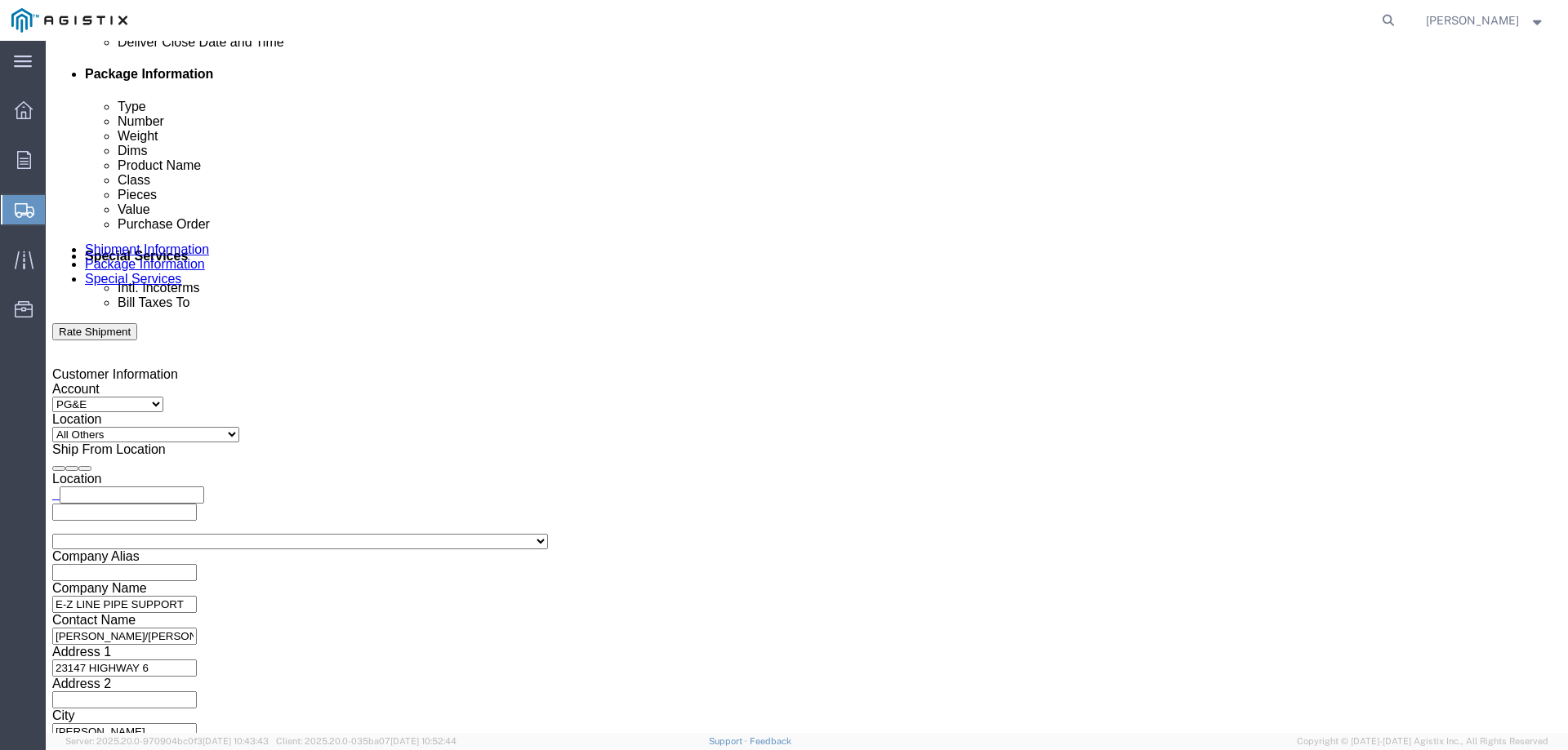
type input "[EMAIL_ADDRESS][DOMAIN_NAME],[EMAIL_ADDRESS][DOMAIN_NAME],[PERSON_NAME][EMAIL_A…"
click input "Include shipping documents"
checkbox input "true"
click input "BOL"
checkbox input "true"
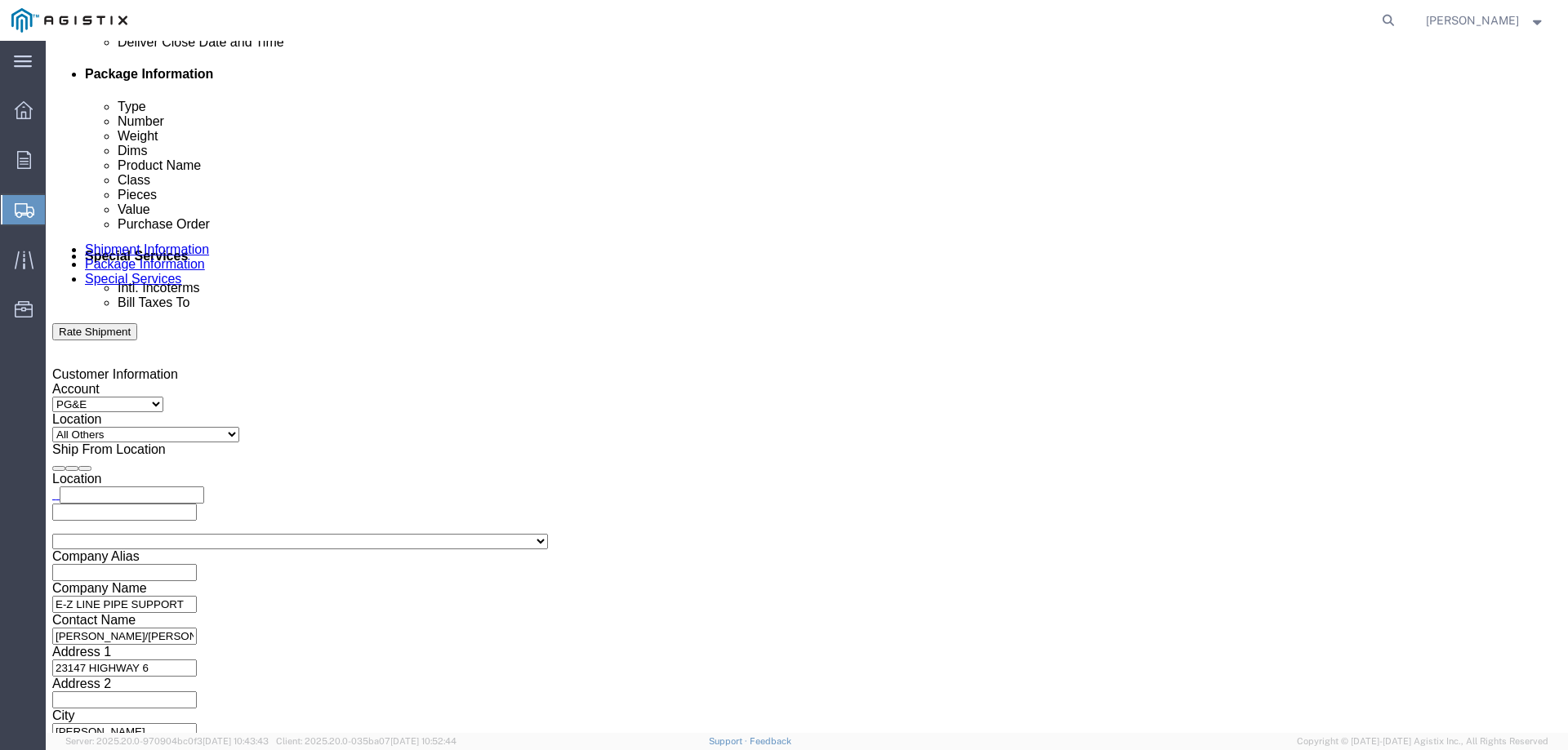
click label "Packing List"
click input "Packing List"
checkbox input "true"
click input "Shipping Label"
checkbox input "true"
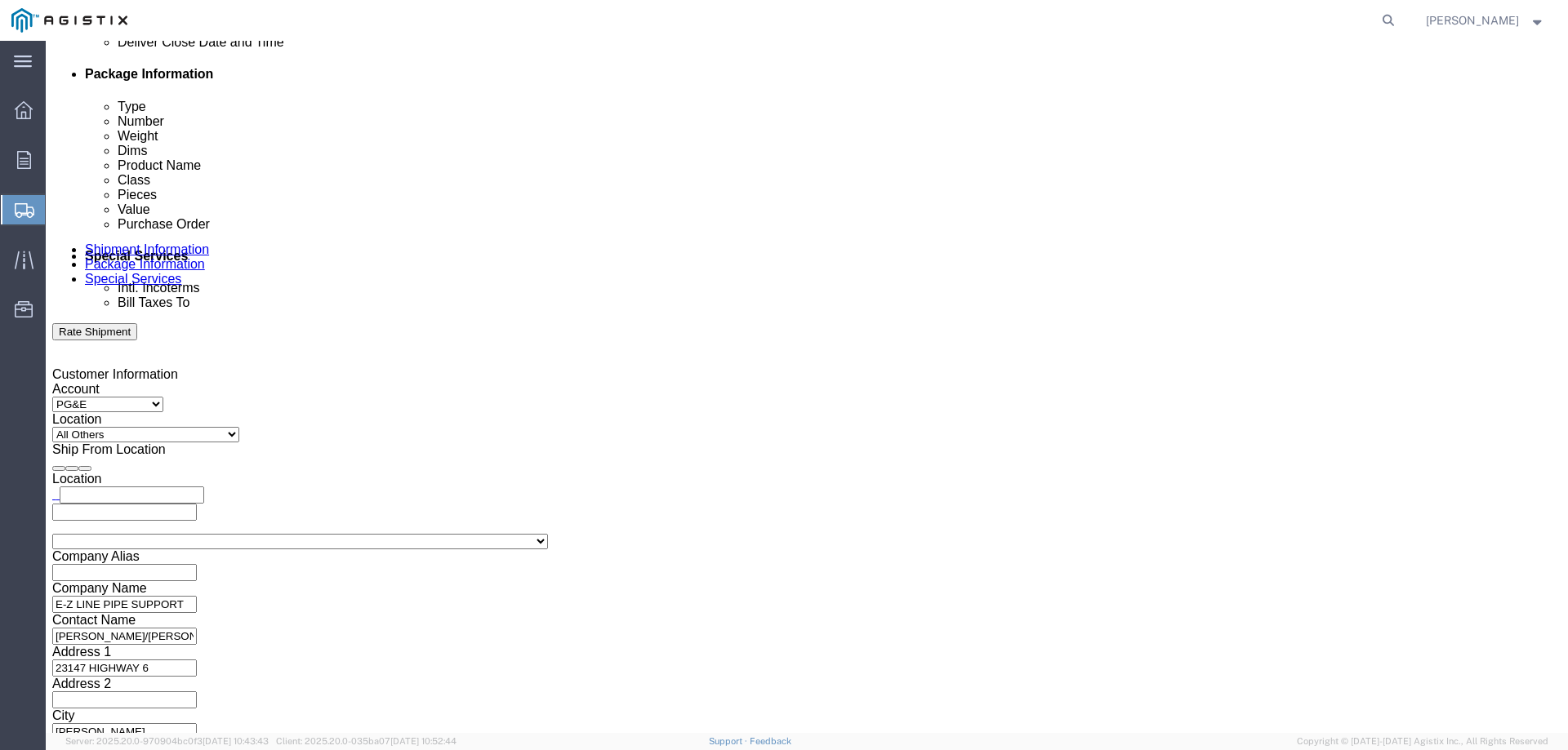
click button "Rate Shipment"
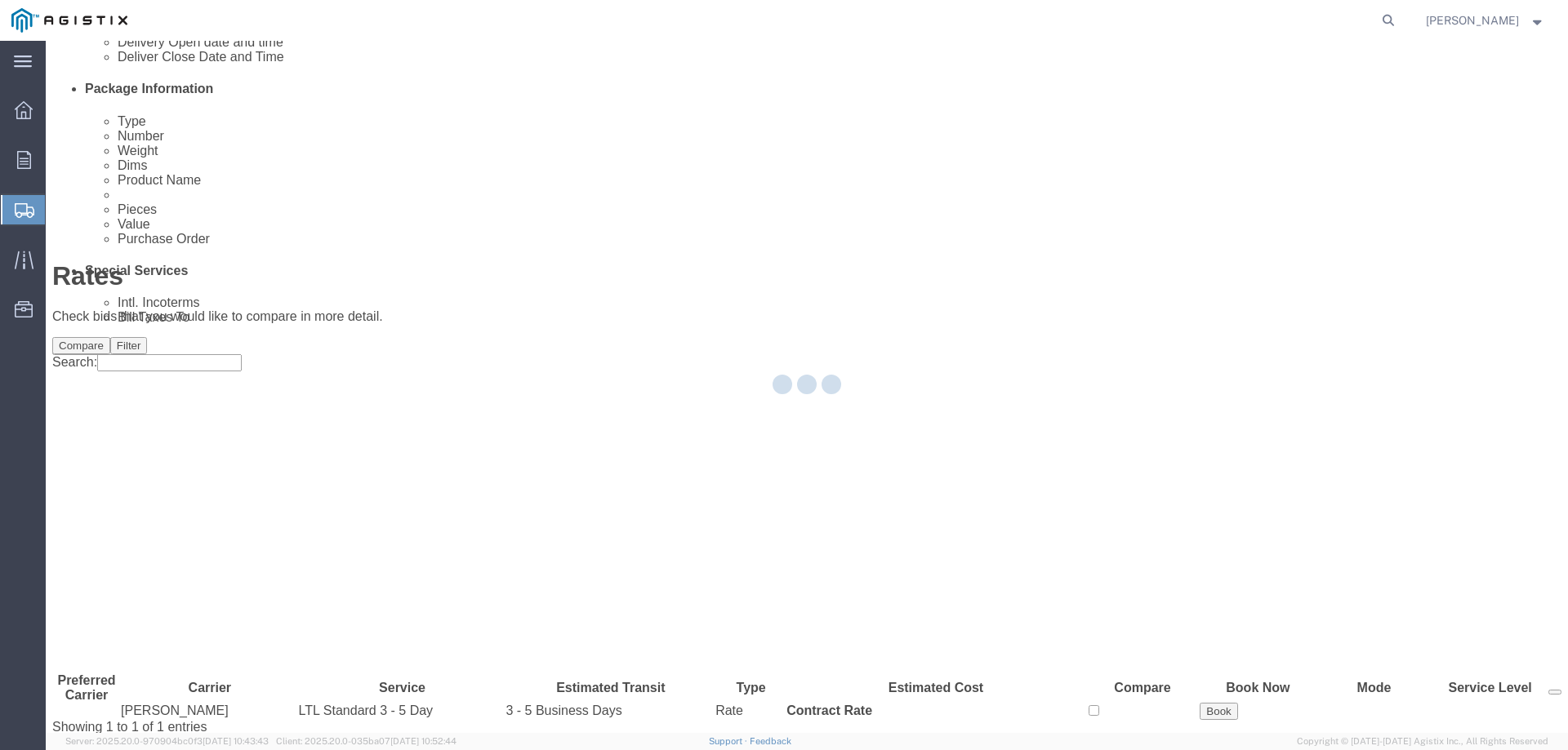
scroll to position [0, 0]
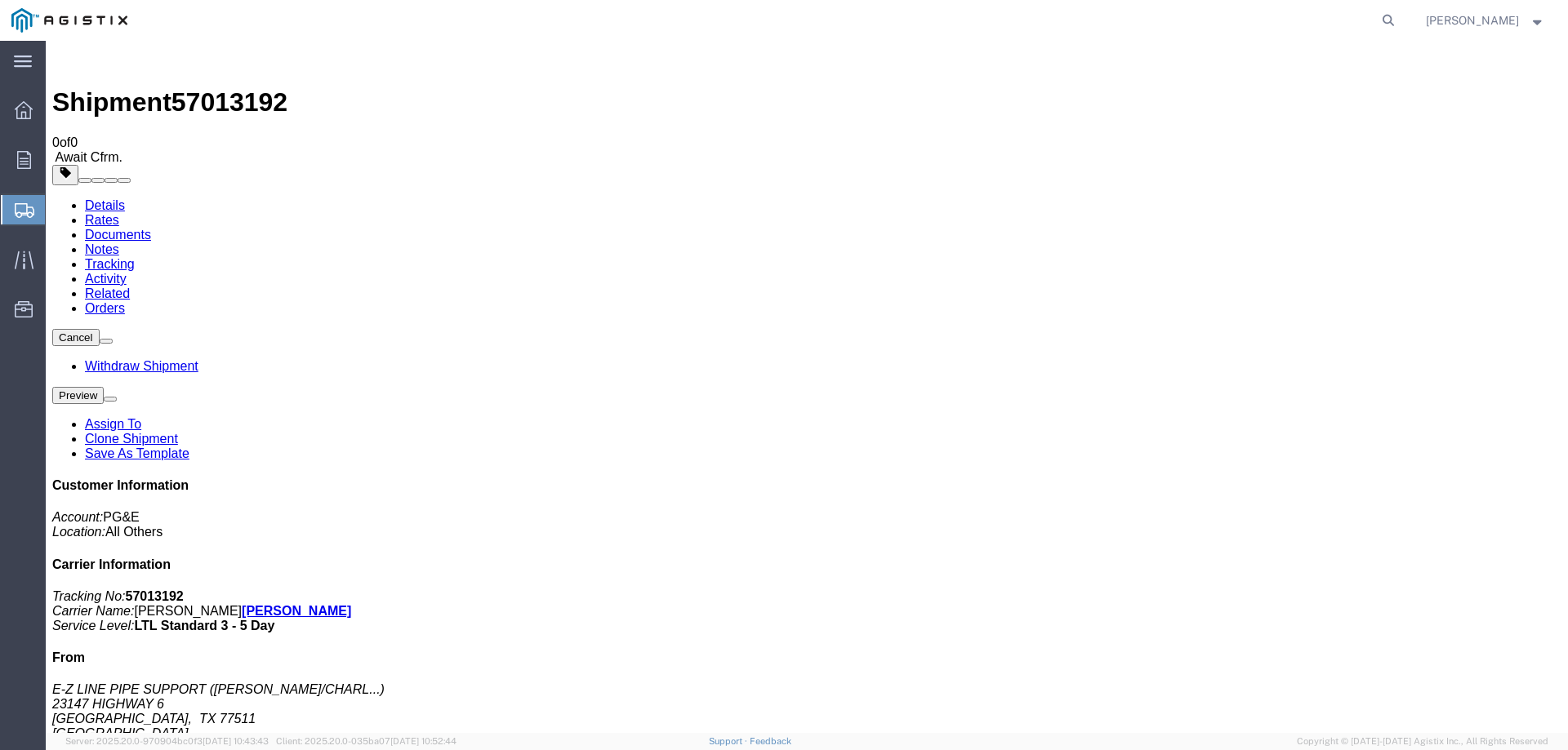
click at [1538, 17] on strong "button" at bounding box center [1538, 20] width 15 height 6
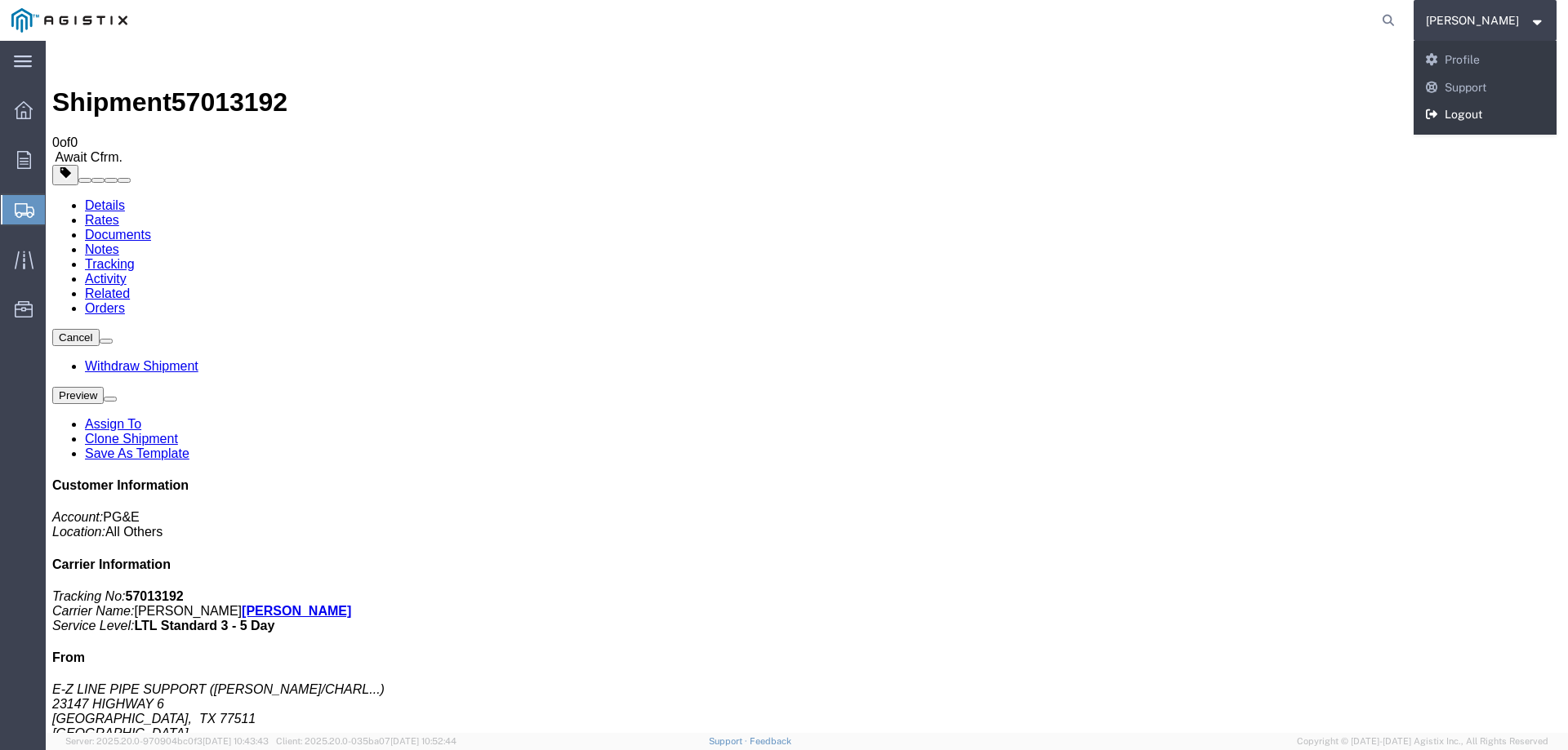
click at [1464, 115] on link "Logout" at bounding box center [1485, 115] width 144 height 28
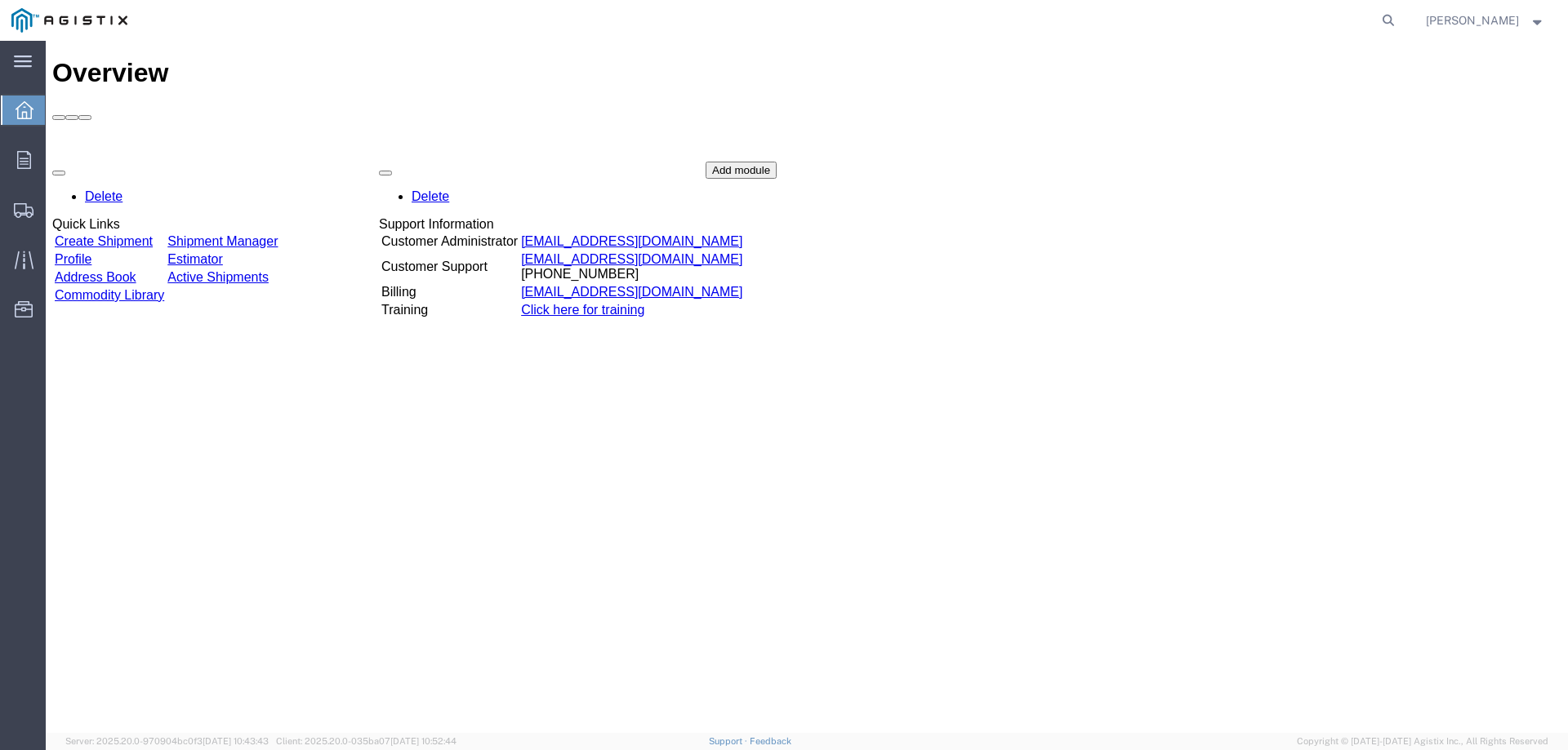
click at [279, 233] on td "Shipment Manager" at bounding box center [223, 242] width 112 height 16
drag, startPoint x: 308, startPoint y: 153, endPoint x: 1118, endPoint y: 314, distance: 825.8
click at [278, 234] on link "Shipment Manager" at bounding box center [223, 241] width 110 height 14
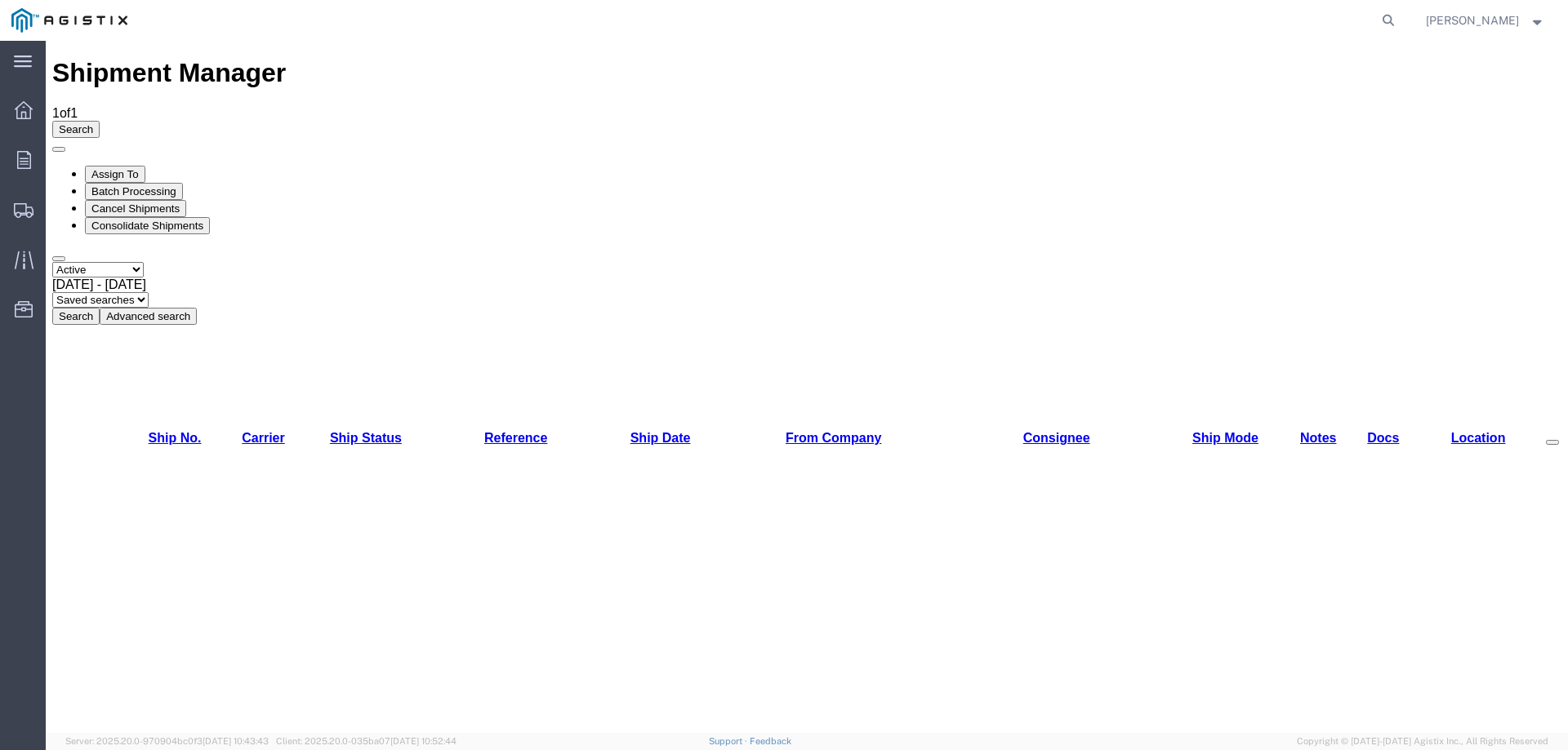
click at [1541, 23] on strong "button" at bounding box center [1538, 20] width 15 height 6
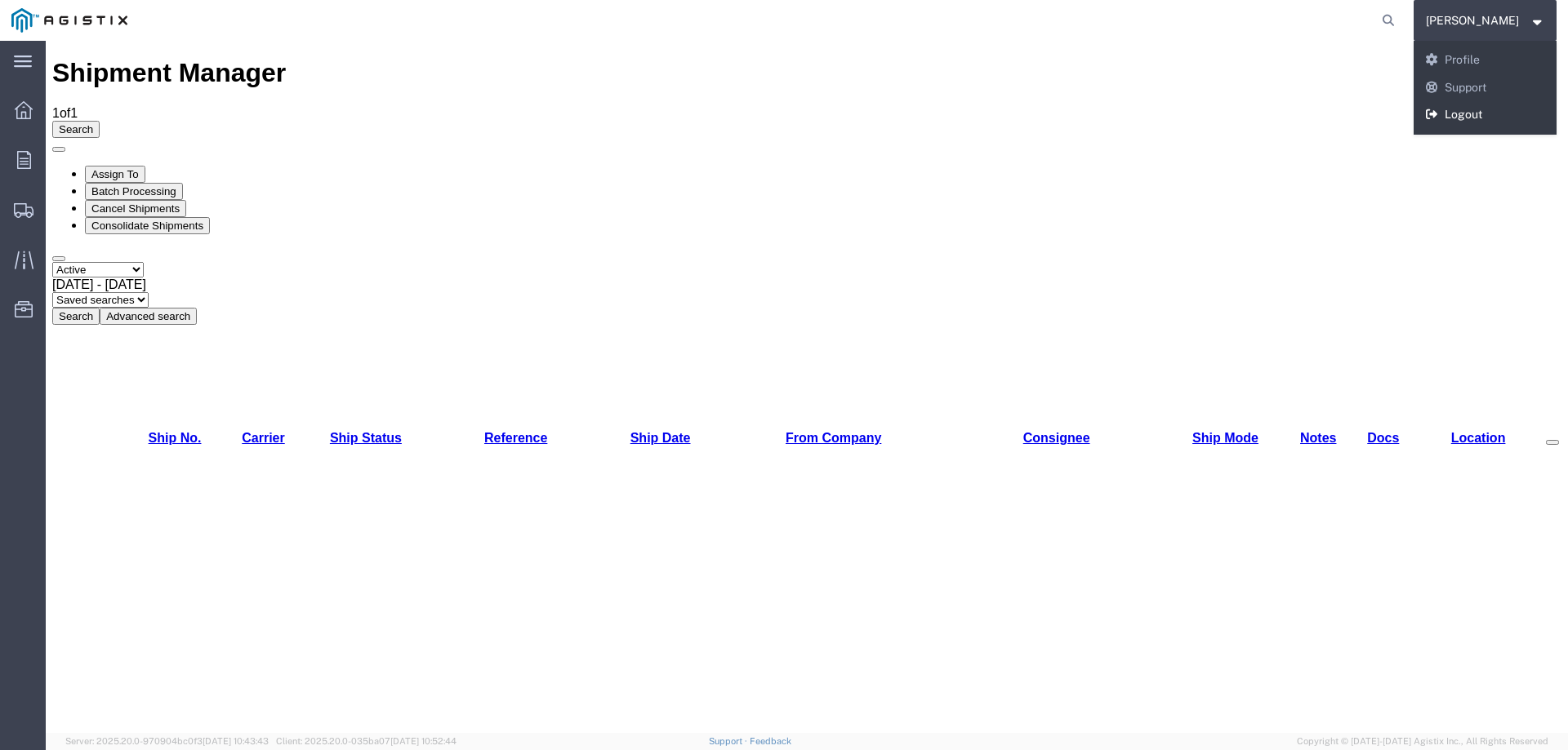
click at [1459, 117] on link "Logout" at bounding box center [1485, 115] width 144 height 28
